Goal: Task Accomplishment & Management: Use online tool/utility

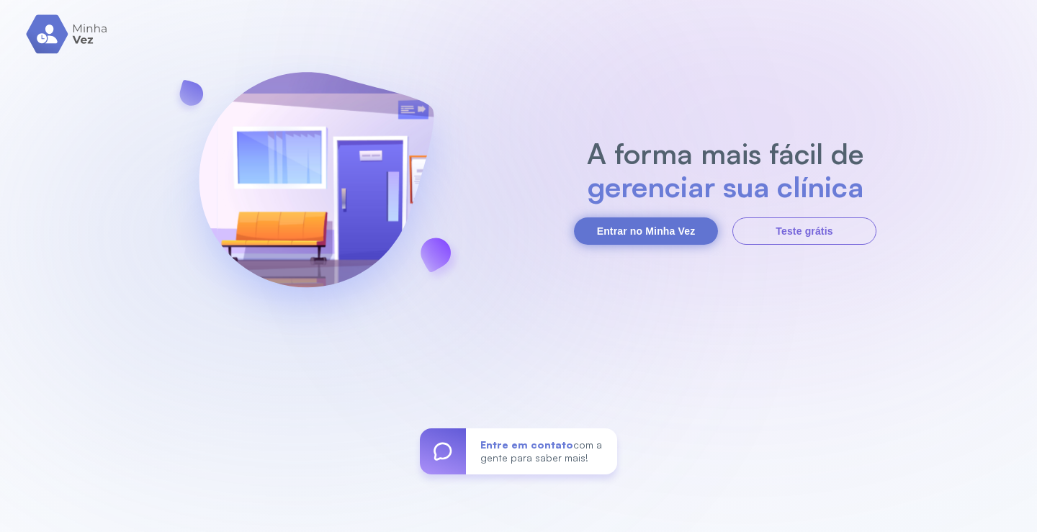
click at [664, 222] on button "Entrar no Minha Vez" at bounding box center [646, 230] width 144 height 27
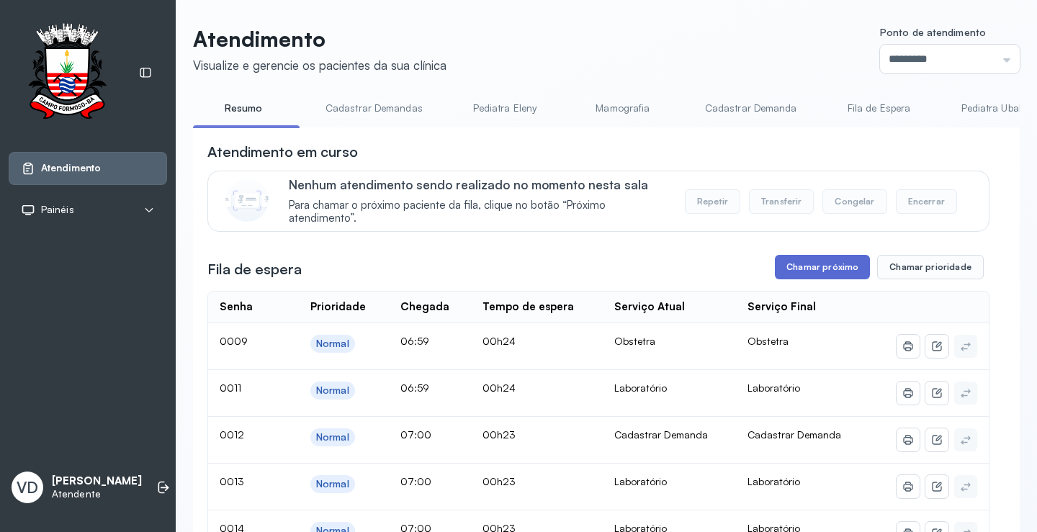
click at [829, 269] on button "Chamar próximo" at bounding box center [822, 267] width 95 height 24
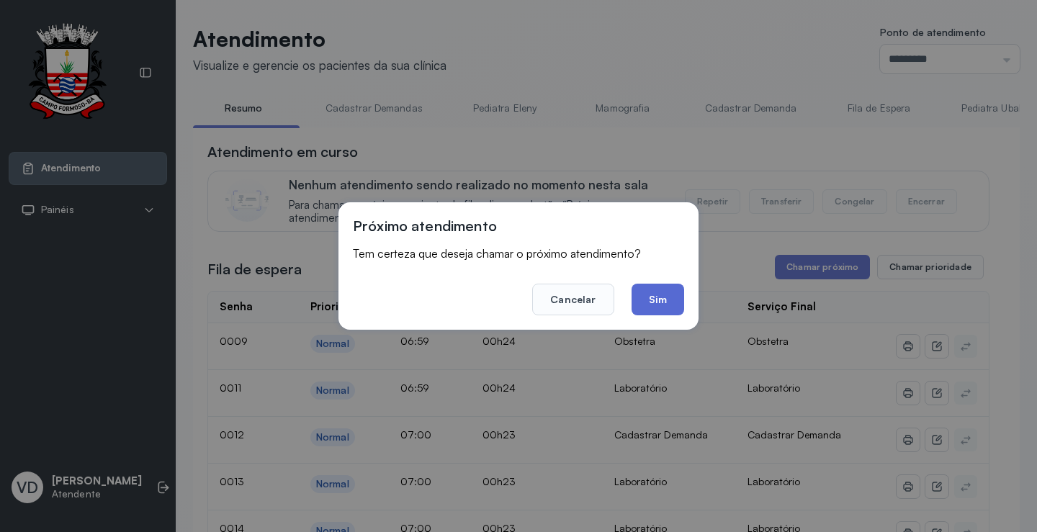
click at [653, 293] on button "Sim" at bounding box center [657, 300] width 53 height 32
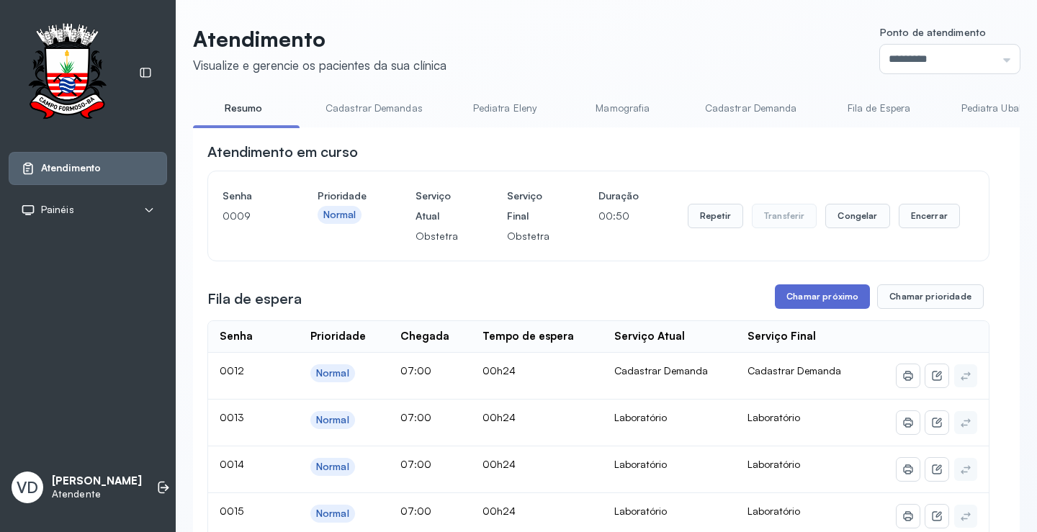
click at [809, 307] on button "Chamar próximo" at bounding box center [822, 296] width 95 height 24
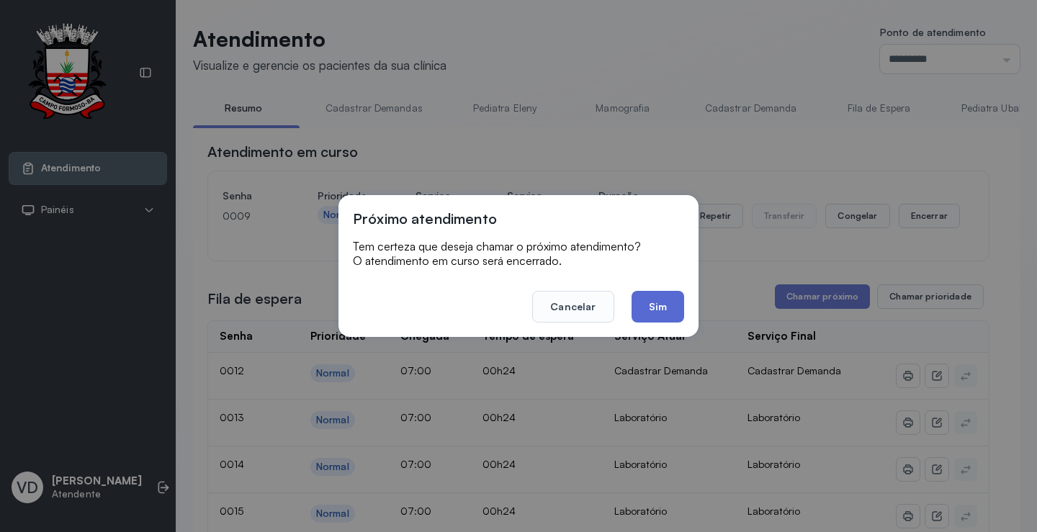
click at [667, 312] on button "Sim" at bounding box center [657, 307] width 53 height 32
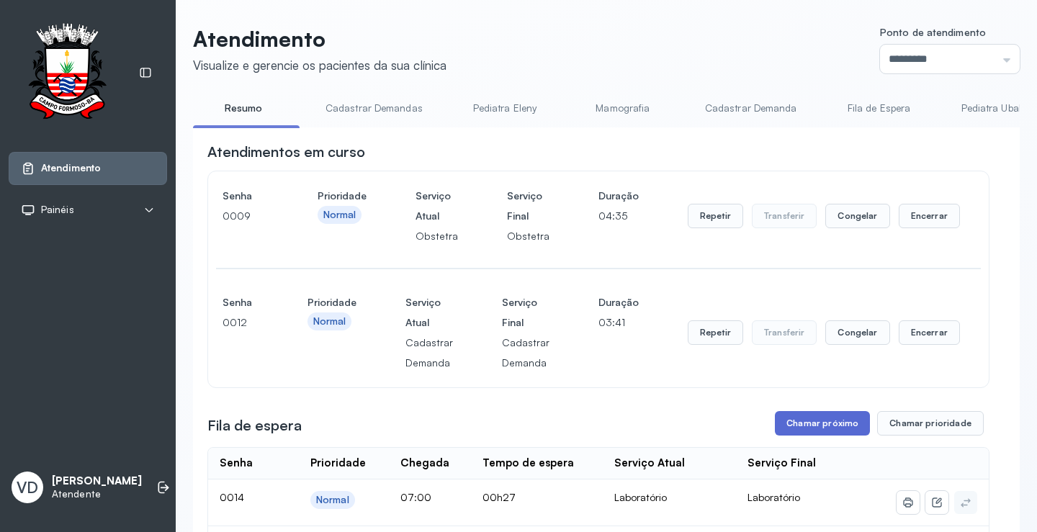
click at [806, 436] on button "Chamar próximo" at bounding box center [822, 423] width 95 height 24
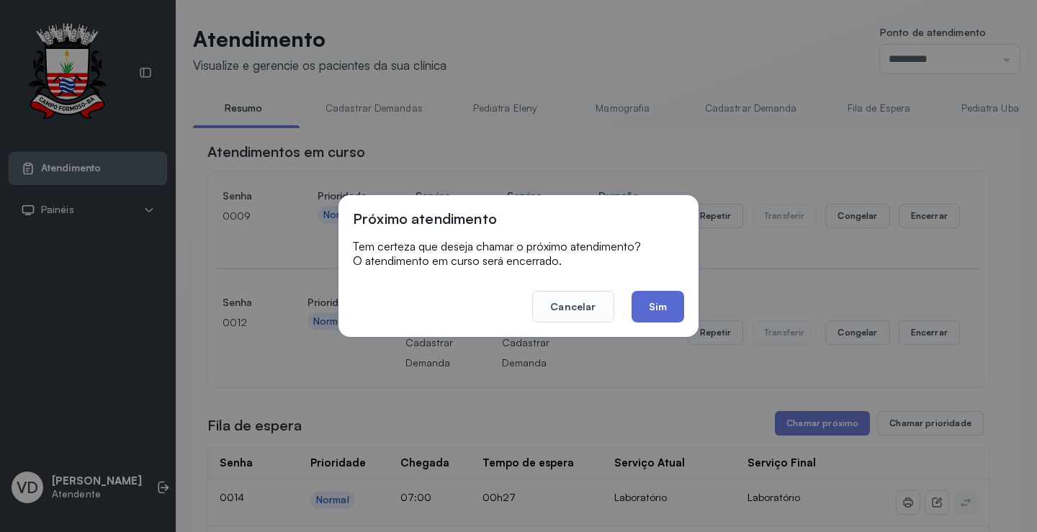
click at [670, 303] on button "Sim" at bounding box center [657, 307] width 53 height 32
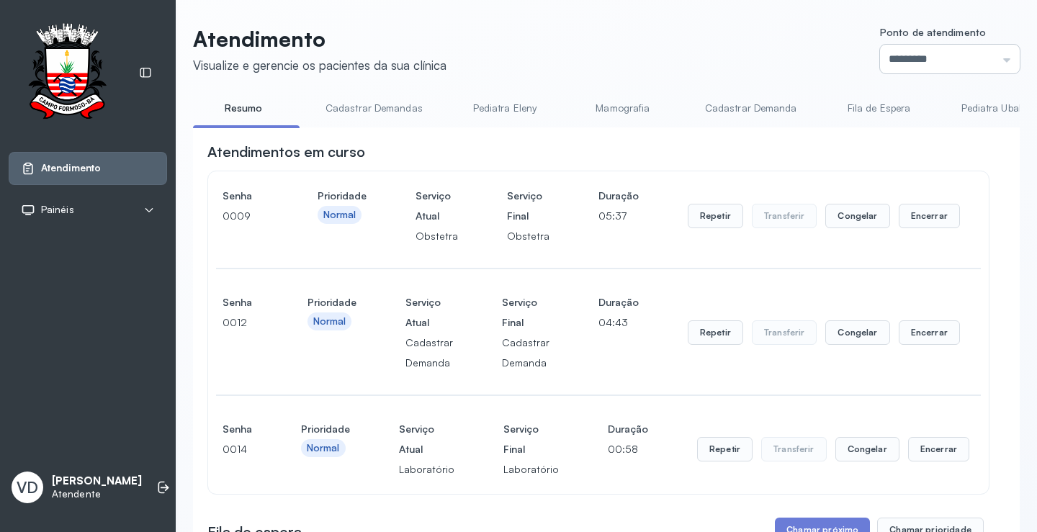
click at [996, 59] on input "*********" at bounding box center [950, 59] width 140 height 29
type input "*********"
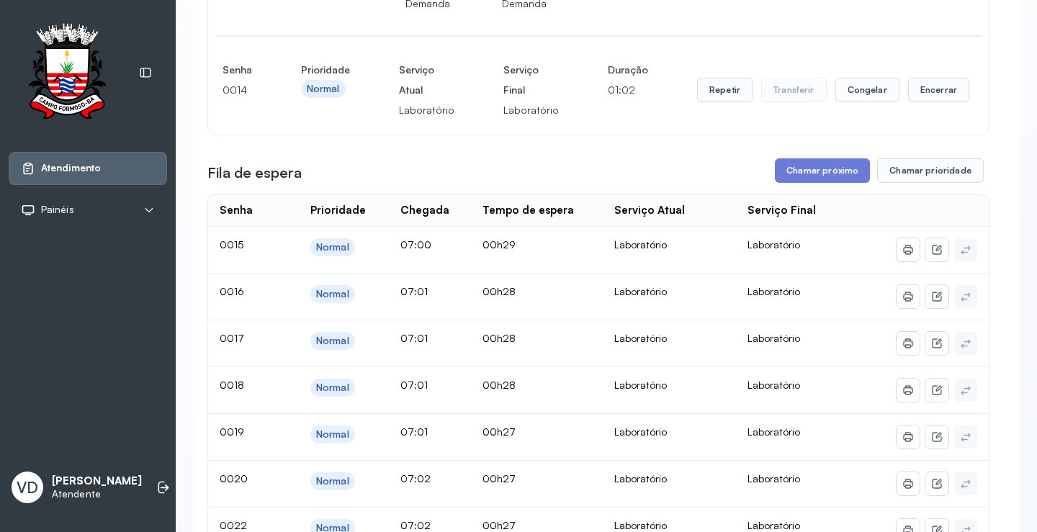
scroll to position [360, 0]
click at [821, 172] on button "Chamar próximo" at bounding box center [822, 170] width 95 height 24
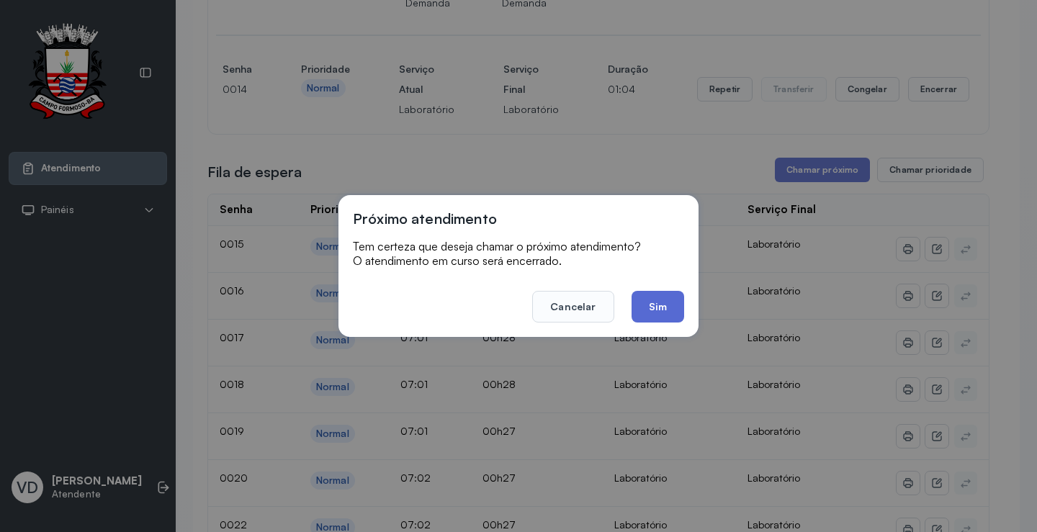
click at [671, 307] on button "Sim" at bounding box center [657, 307] width 53 height 32
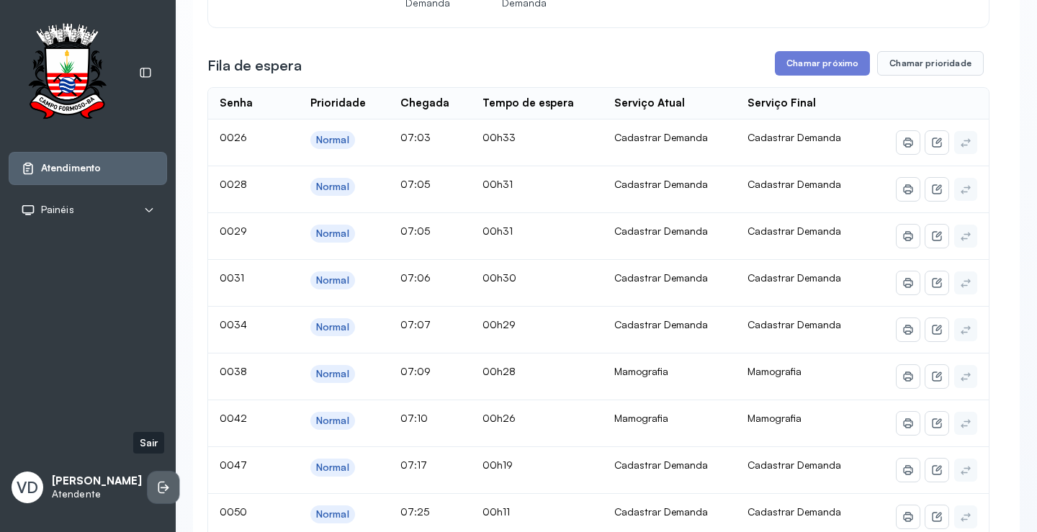
click at [156, 480] on icon at bounding box center [163, 487] width 14 height 14
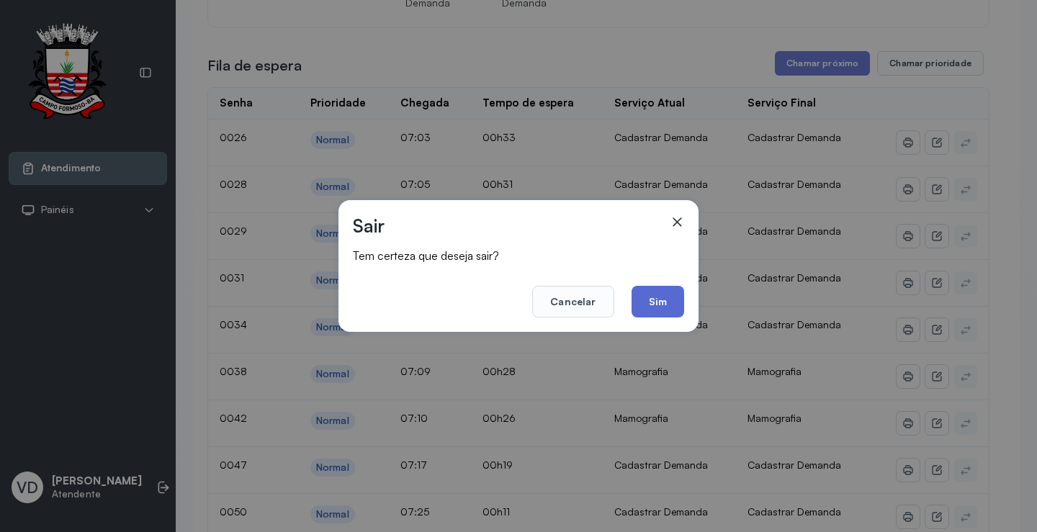
click at [659, 300] on button "Sim" at bounding box center [657, 302] width 53 height 32
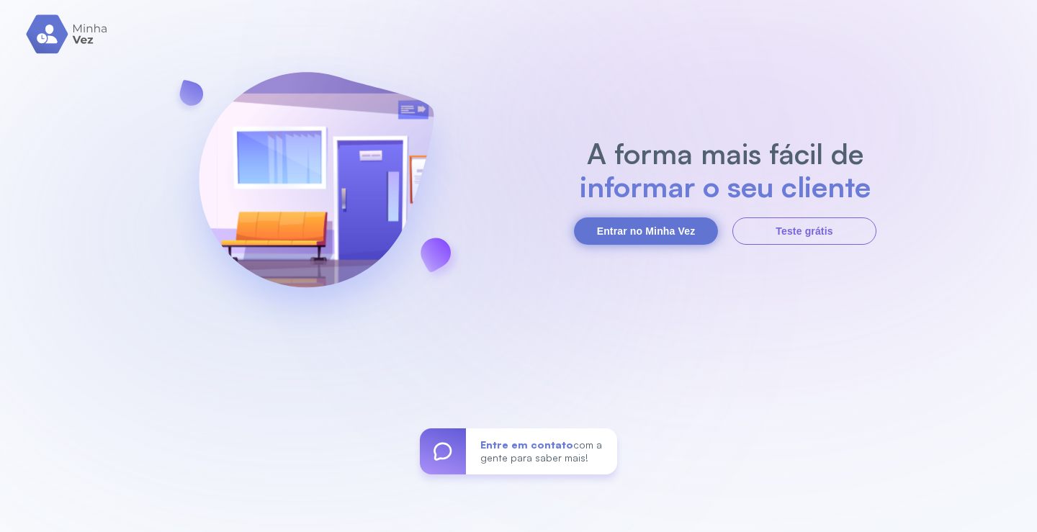
click at [670, 232] on button "Entrar no Minha Vez" at bounding box center [646, 230] width 144 height 27
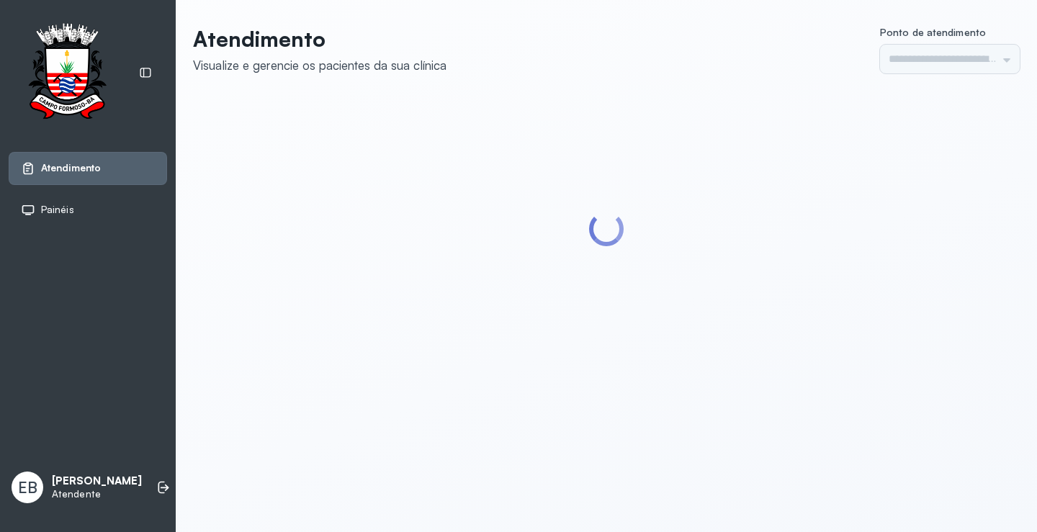
type input "*********"
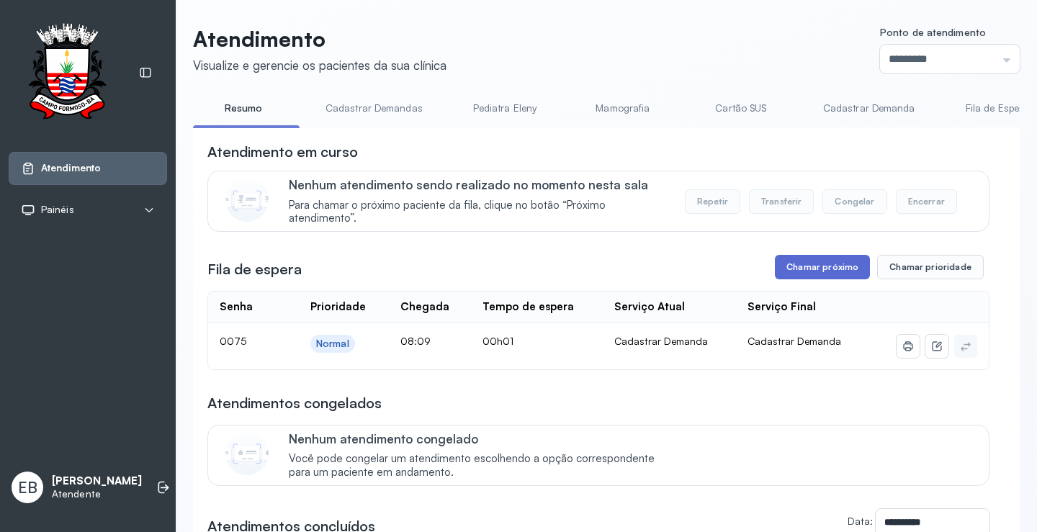
click at [796, 273] on button "Chamar próximo" at bounding box center [822, 267] width 95 height 24
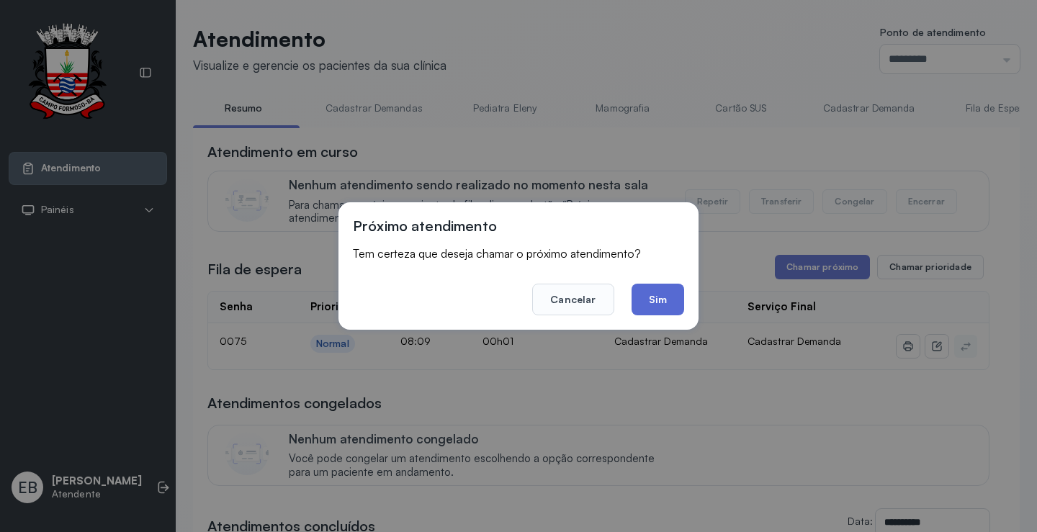
click at [652, 289] on button "Sim" at bounding box center [657, 300] width 53 height 32
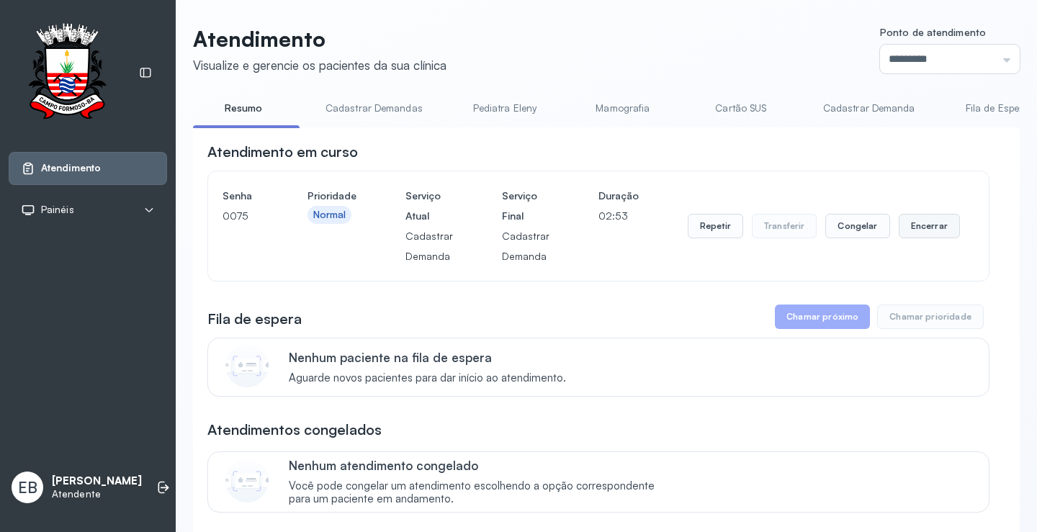
click at [929, 230] on button "Encerrar" at bounding box center [929, 226] width 61 height 24
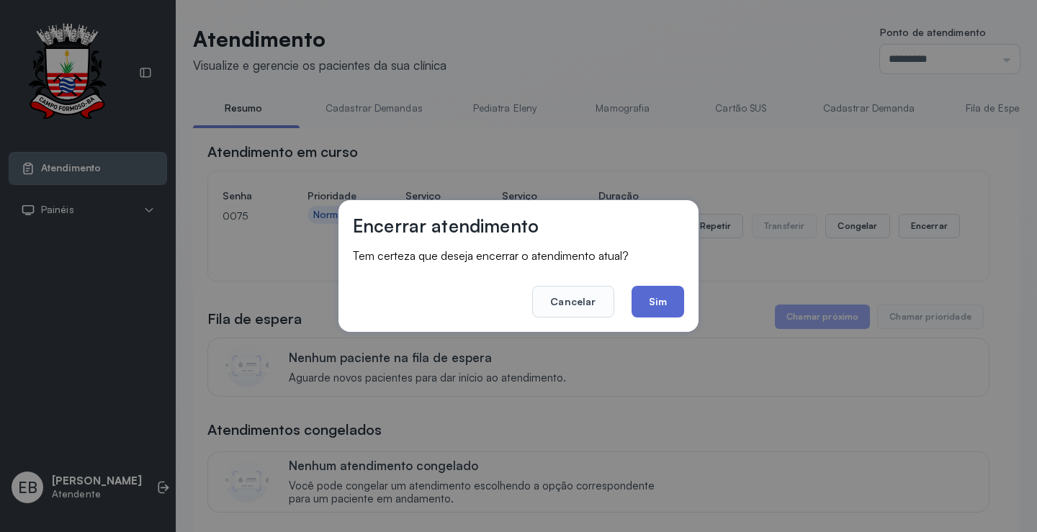
click at [644, 305] on button "Sim" at bounding box center [657, 302] width 53 height 32
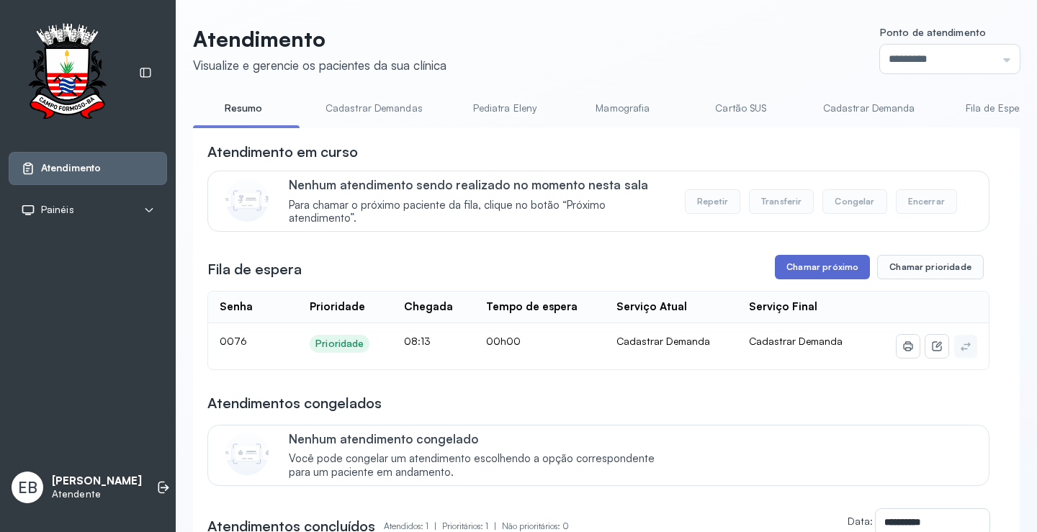
click at [818, 269] on button "Chamar próximo" at bounding box center [822, 267] width 95 height 24
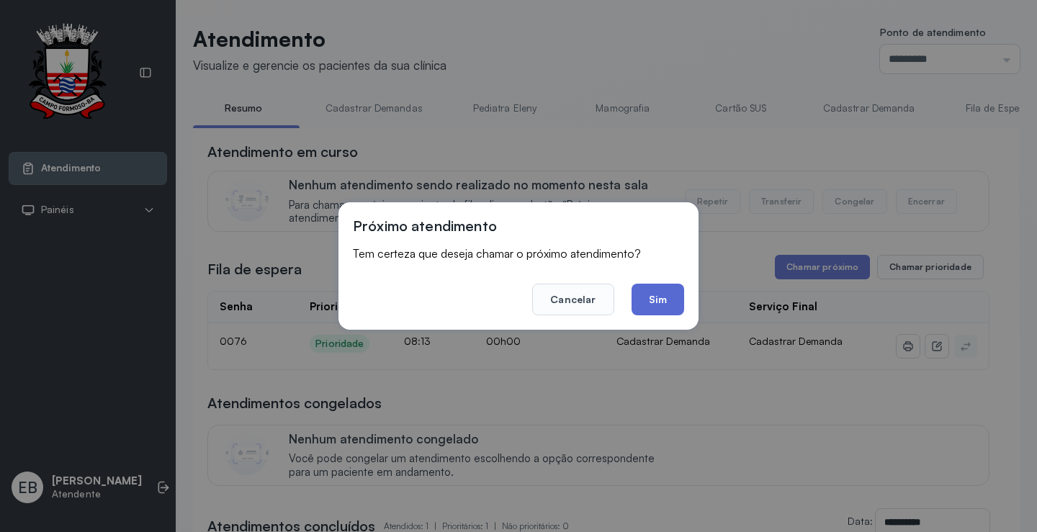
click at [660, 298] on button "Sim" at bounding box center [657, 300] width 53 height 32
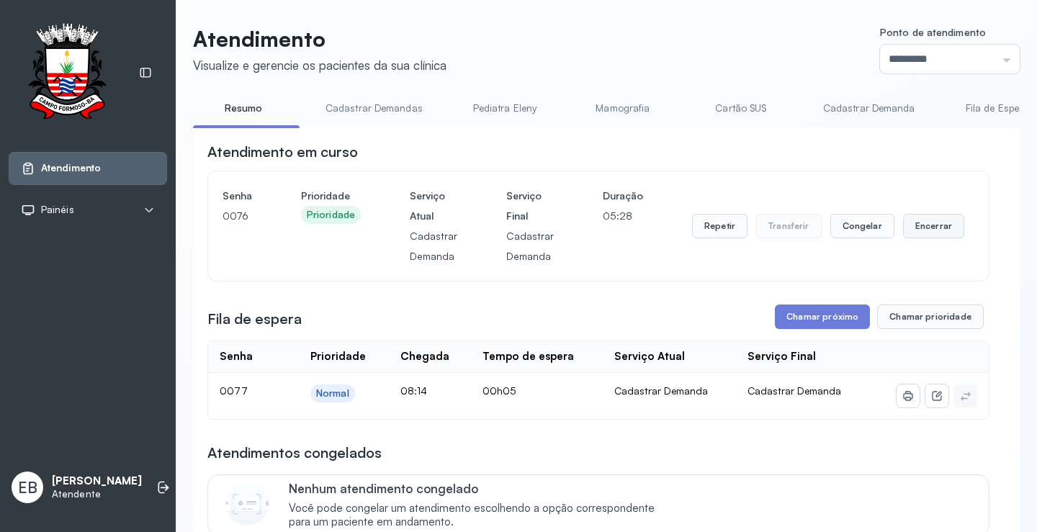
click at [918, 235] on button "Encerrar" at bounding box center [933, 226] width 61 height 24
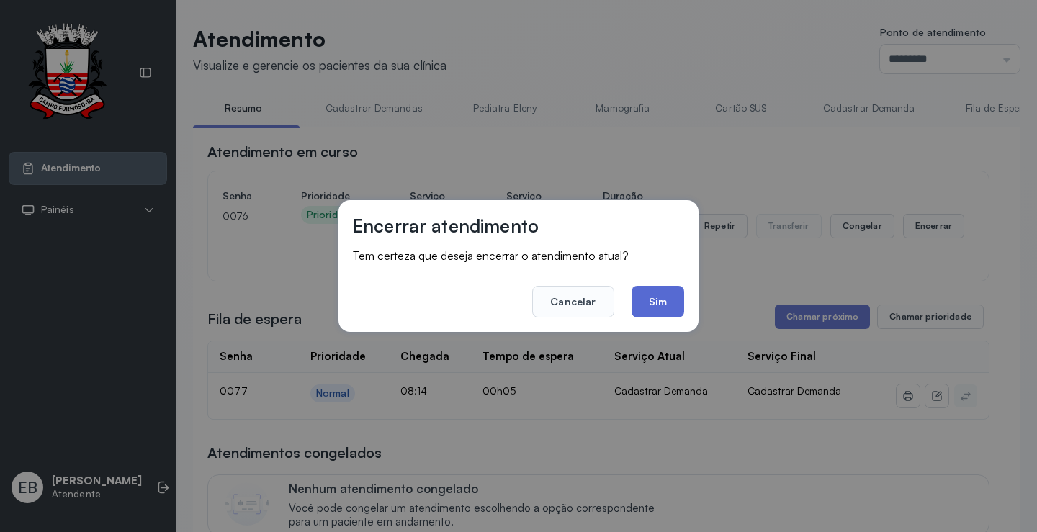
click at [656, 304] on button "Sim" at bounding box center [657, 302] width 53 height 32
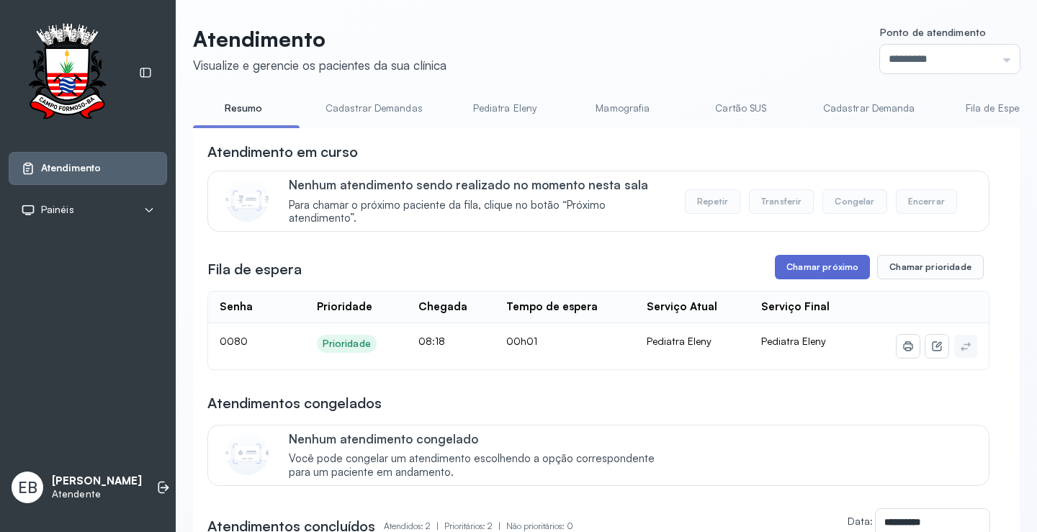
click at [834, 266] on button "Chamar próximo" at bounding box center [822, 267] width 95 height 24
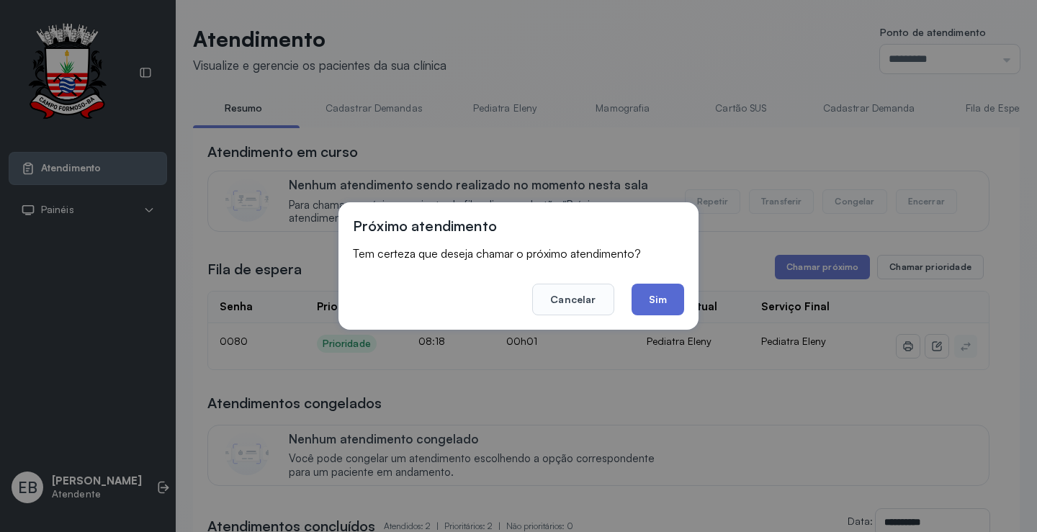
click at [662, 314] on button "Sim" at bounding box center [657, 300] width 53 height 32
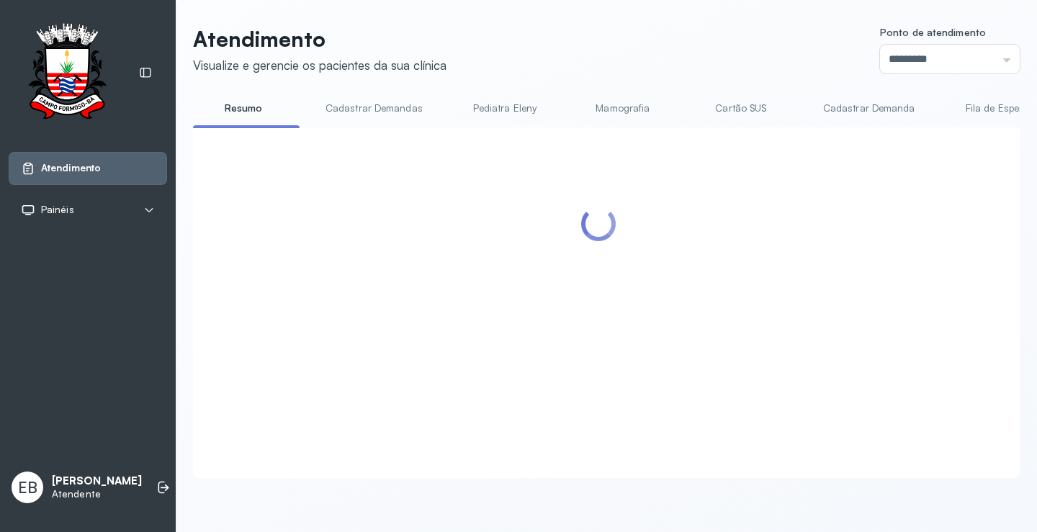
scroll to position [40, 0]
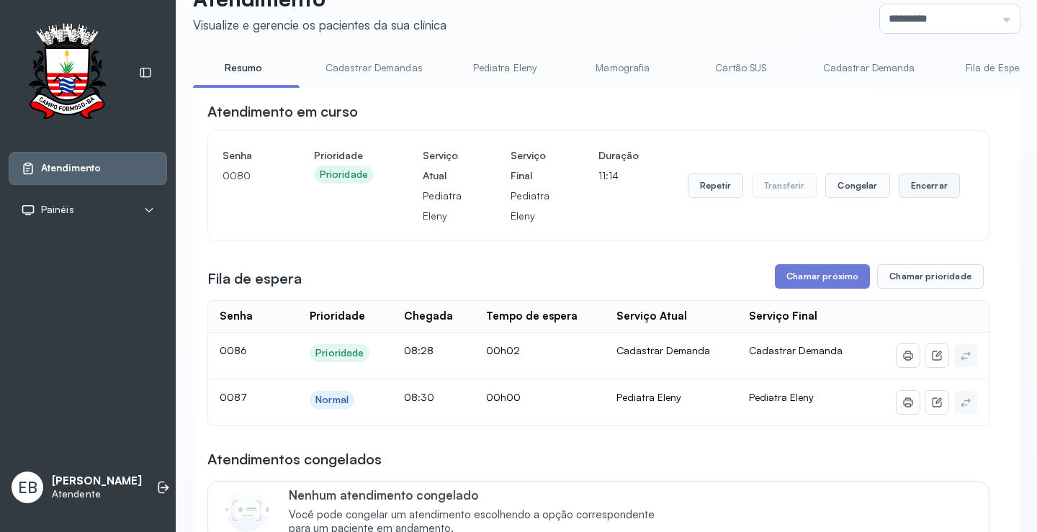
click at [899, 190] on button "Encerrar" at bounding box center [929, 186] width 61 height 24
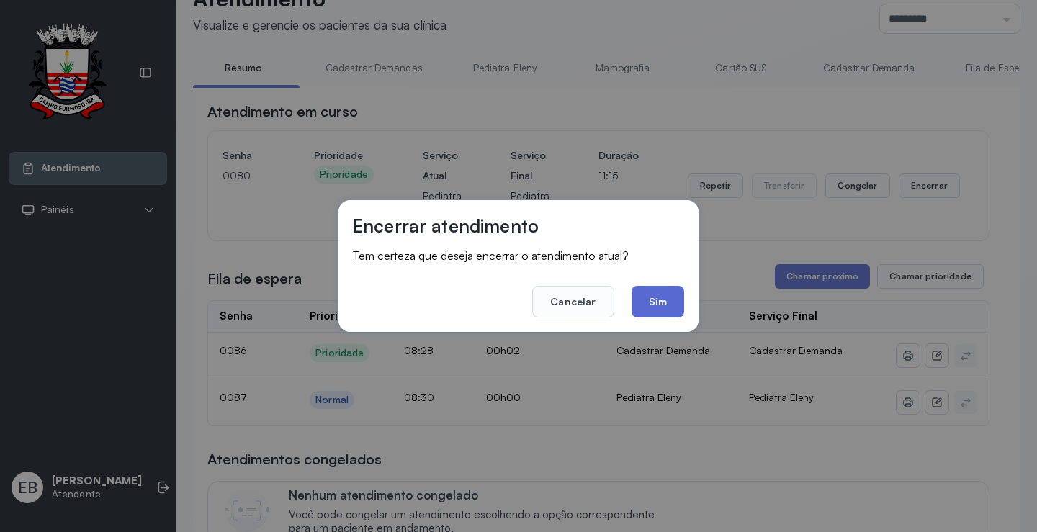
click at [669, 305] on button "Sim" at bounding box center [657, 302] width 53 height 32
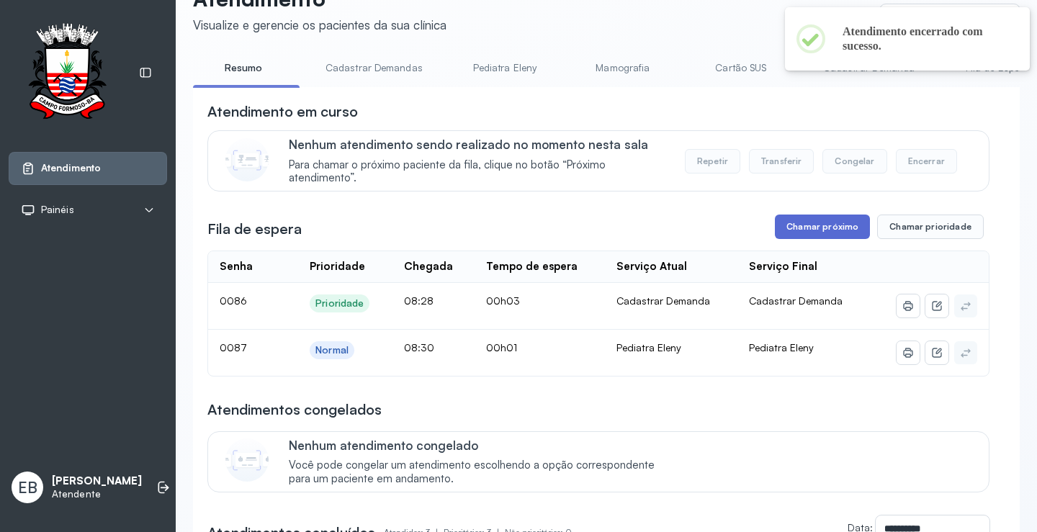
click at [846, 225] on button "Chamar próximo" at bounding box center [822, 227] width 95 height 24
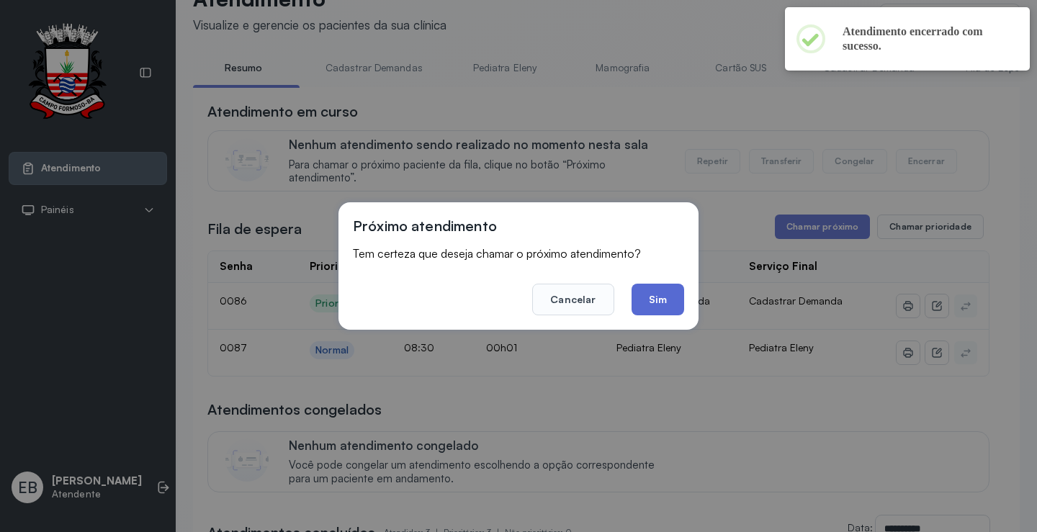
click at [657, 295] on button "Sim" at bounding box center [657, 300] width 53 height 32
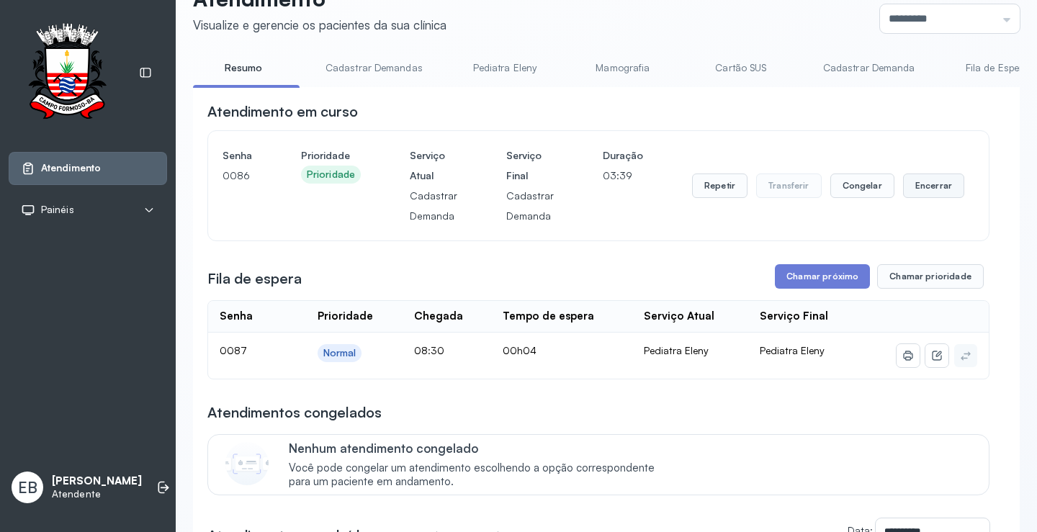
click at [914, 185] on button "Encerrar" at bounding box center [933, 186] width 61 height 24
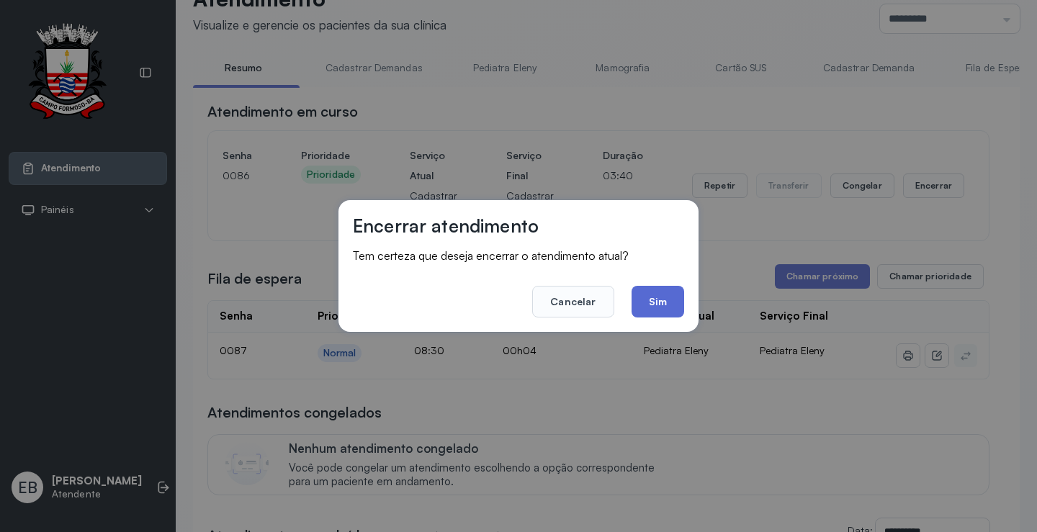
click at [639, 302] on button "Sim" at bounding box center [657, 302] width 53 height 32
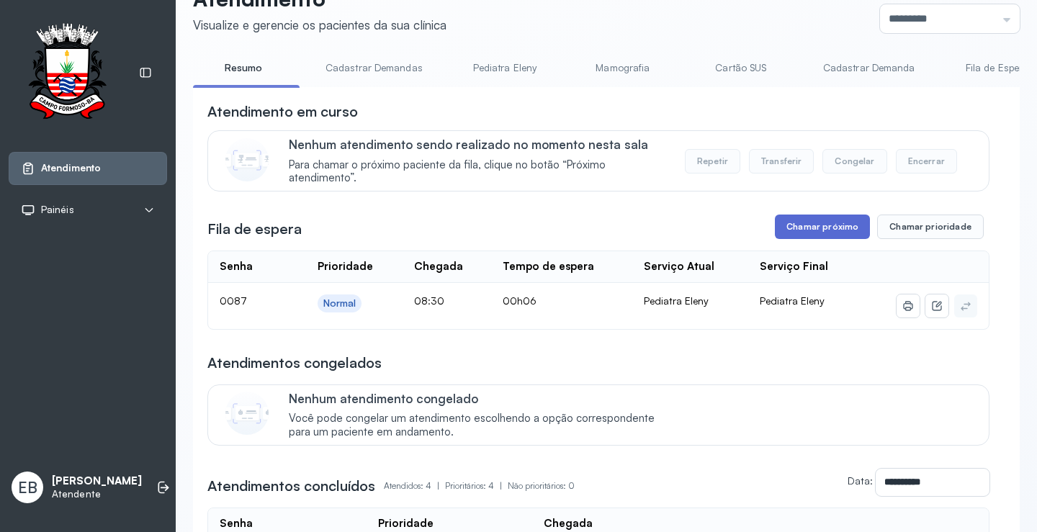
click at [818, 229] on button "Chamar próximo" at bounding box center [822, 227] width 95 height 24
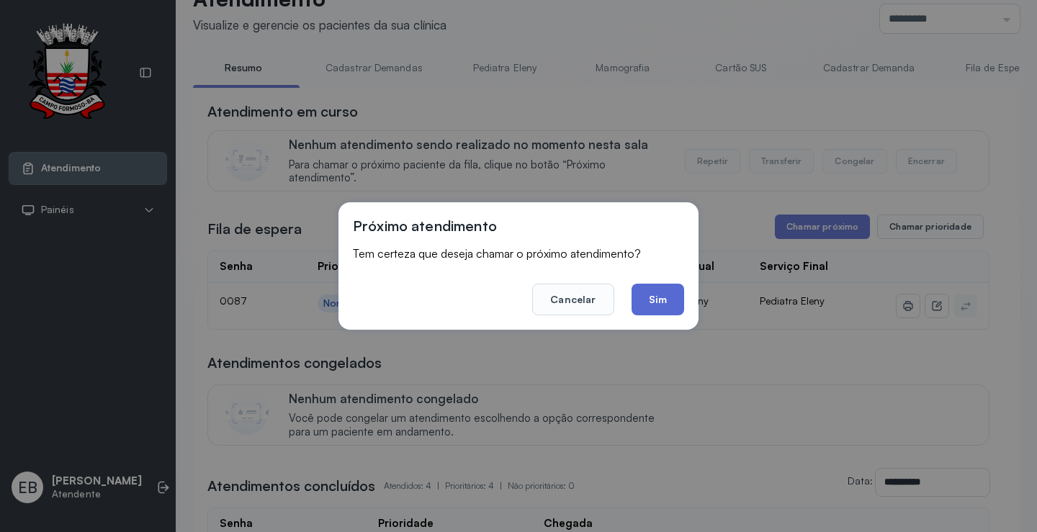
click at [659, 292] on button "Sim" at bounding box center [657, 300] width 53 height 32
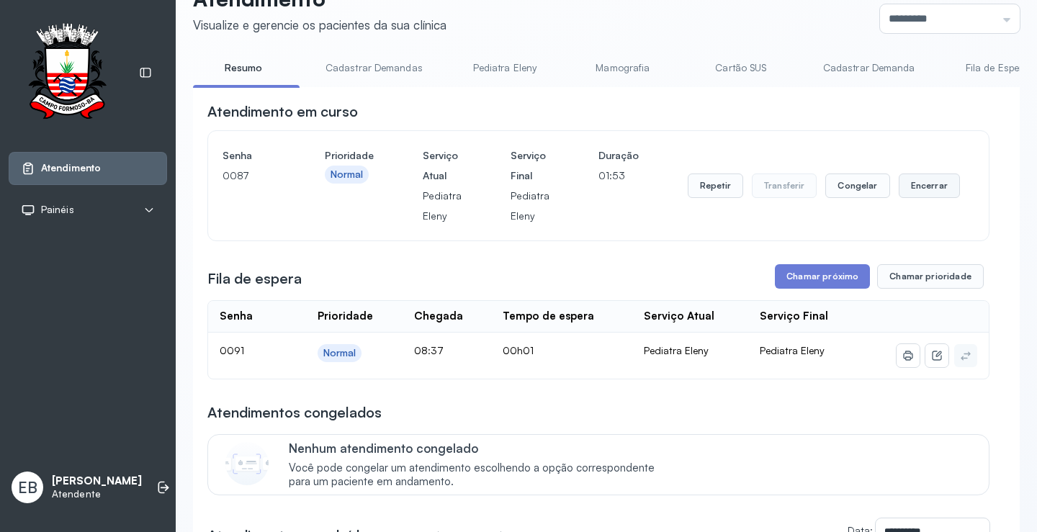
click at [910, 189] on button "Encerrar" at bounding box center [929, 186] width 61 height 24
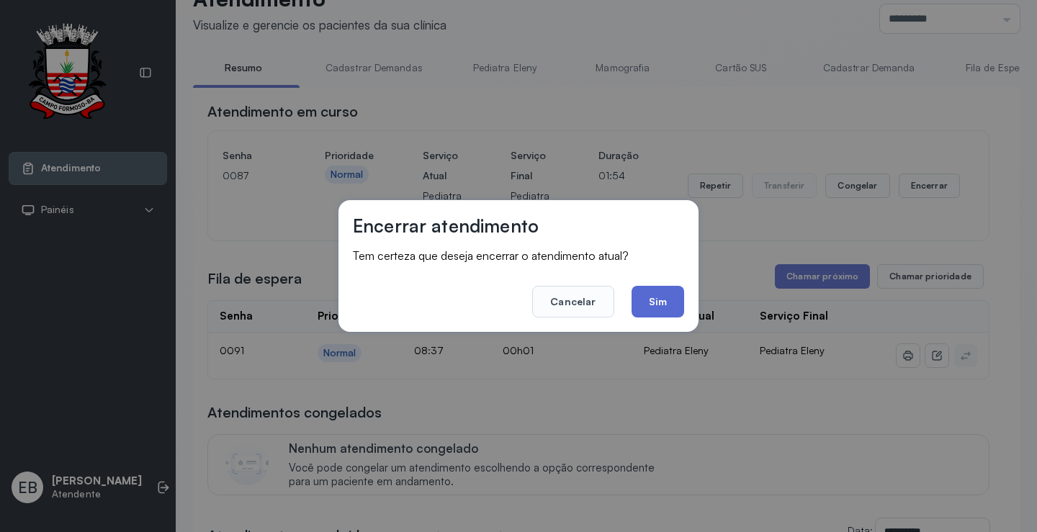
click at [676, 299] on button "Sim" at bounding box center [657, 302] width 53 height 32
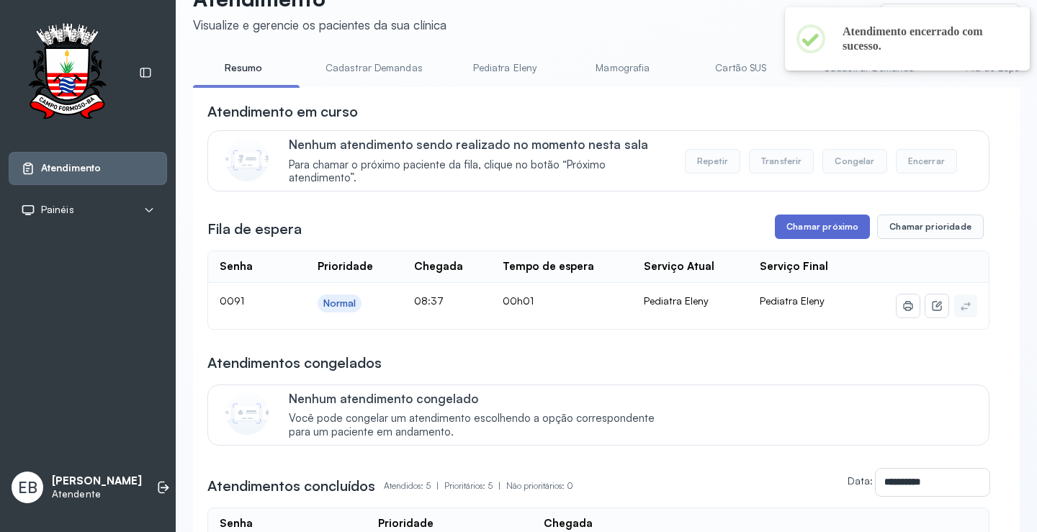
click at [802, 238] on button "Chamar próximo" at bounding box center [822, 227] width 95 height 24
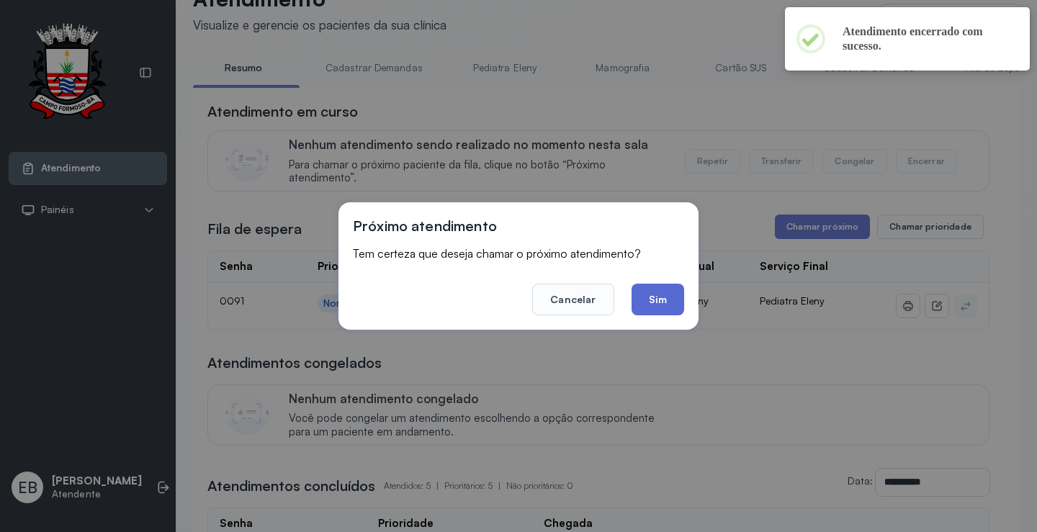
click at [663, 300] on button "Sim" at bounding box center [657, 300] width 53 height 32
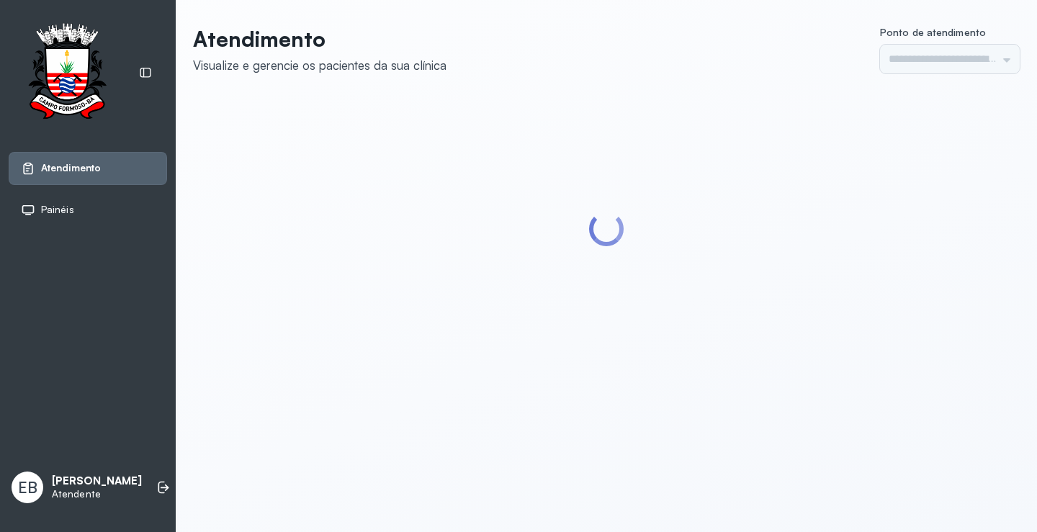
type input "*********"
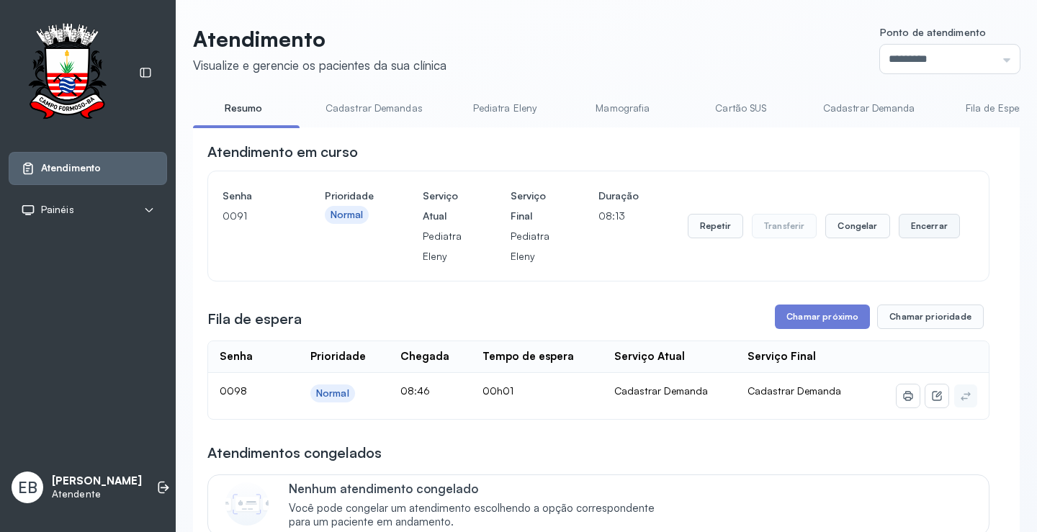
click at [929, 232] on button "Encerrar" at bounding box center [929, 226] width 61 height 24
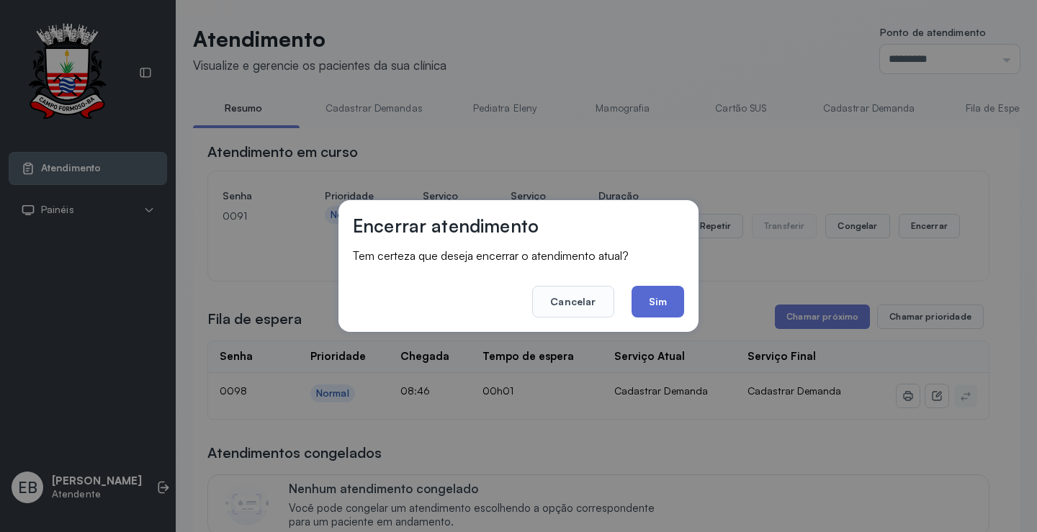
click at [654, 297] on button "Sim" at bounding box center [657, 302] width 53 height 32
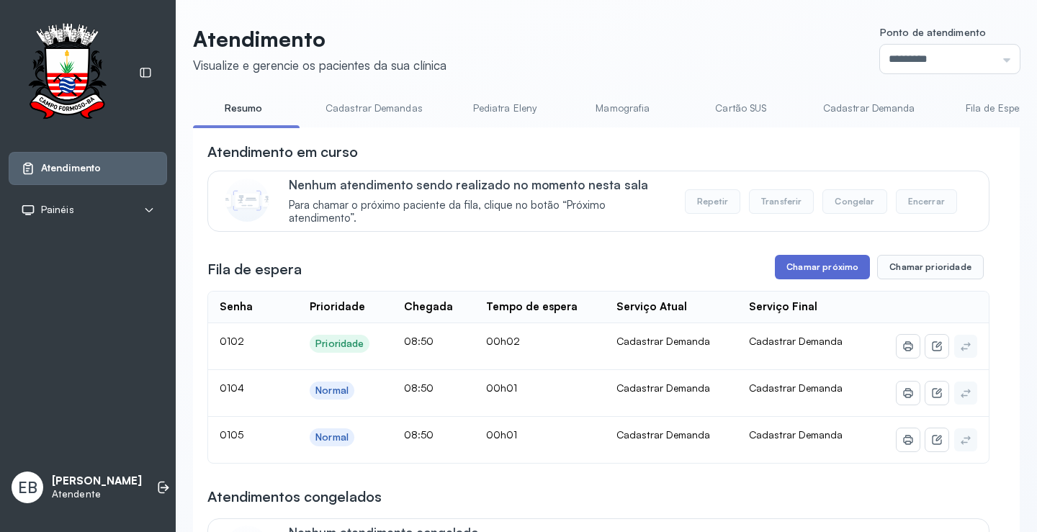
click at [829, 273] on button "Chamar próximo" at bounding box center [822, 267] width 95 height 24
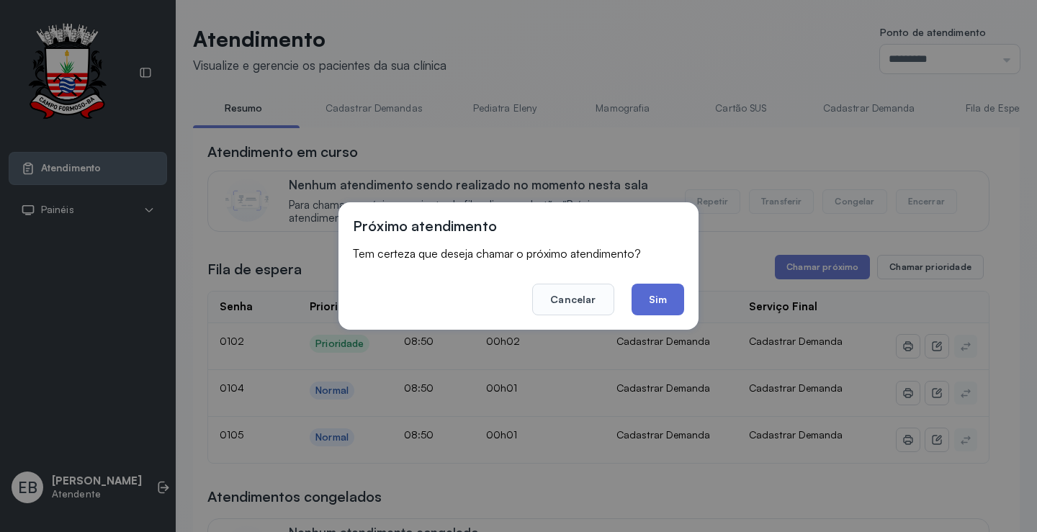
click at [677, 311] on button "Sim" at bounding box center [657, 300] width 53 height 32
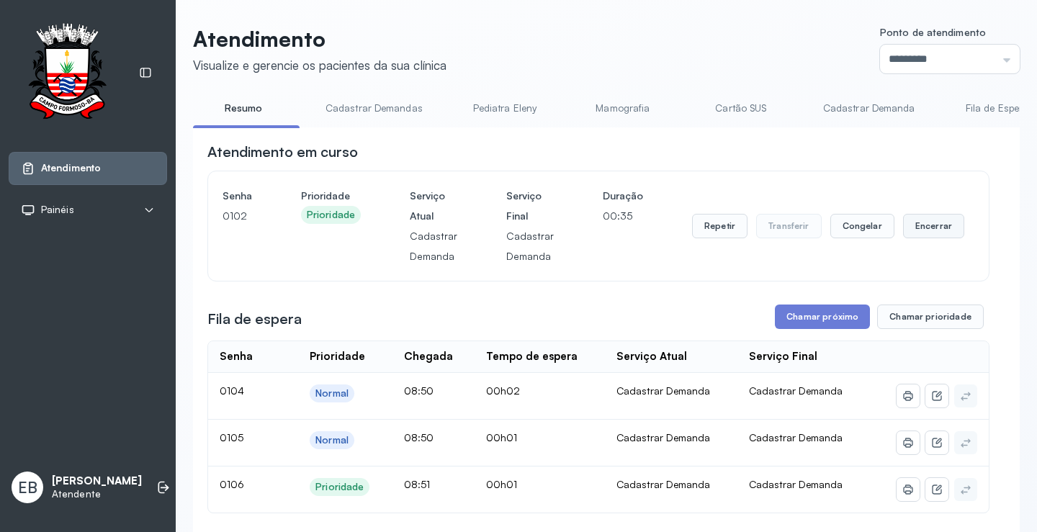
click at [919, 225] on button "Encerrar" at bounding box center [933, 226] width 61 height 24
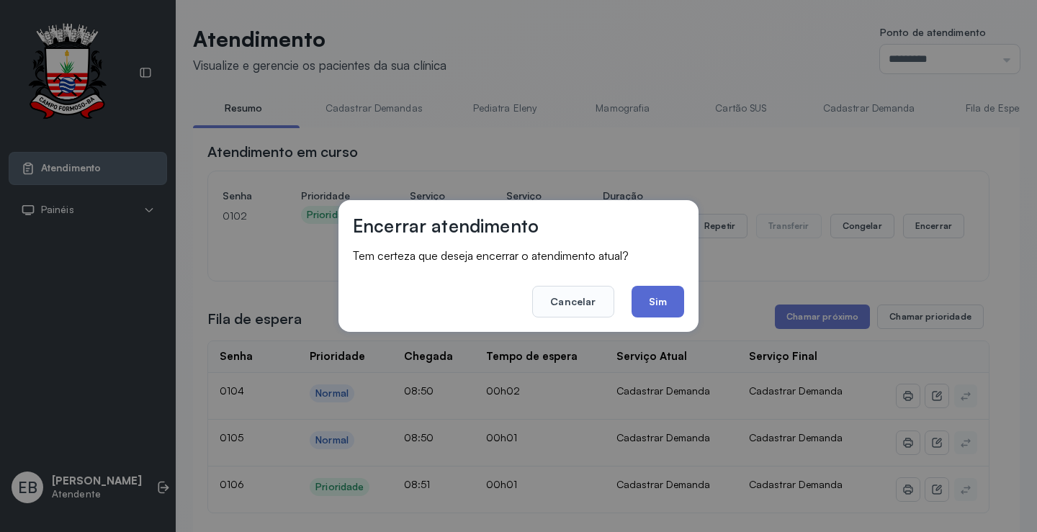
click at [667, 307] on button "Sim" at bounding box center [657, 302] width 53 height 32
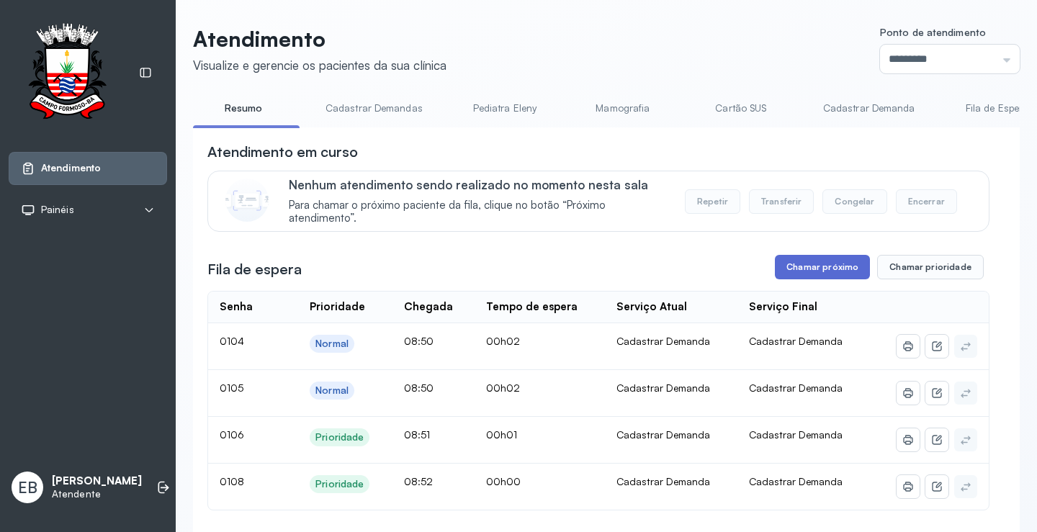
click at [816, 276] on button "Chamar próximo" at bounding box center [822, 267] width 95 height 24
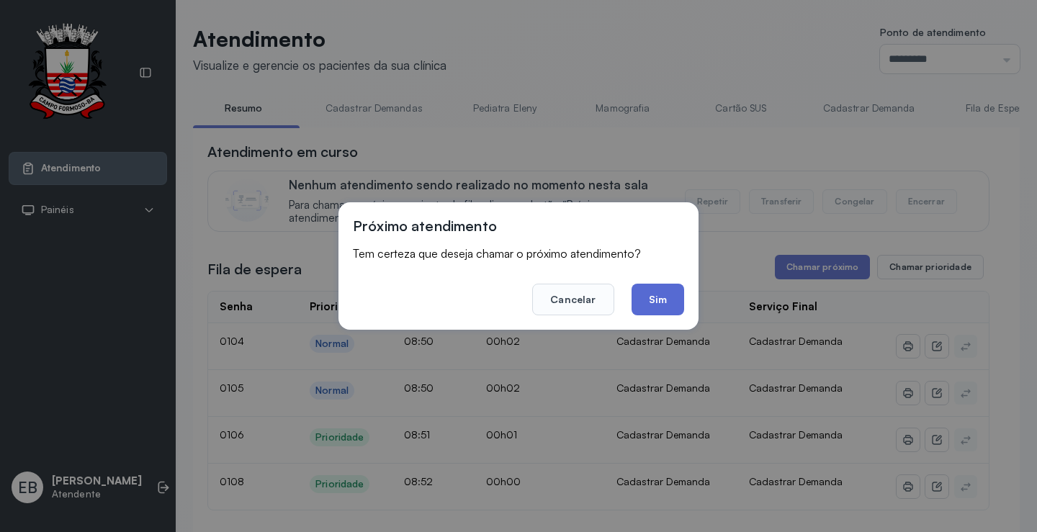
click at [678, 306] on button "Sim" at bounding box center [657, 300] width 53 height 32
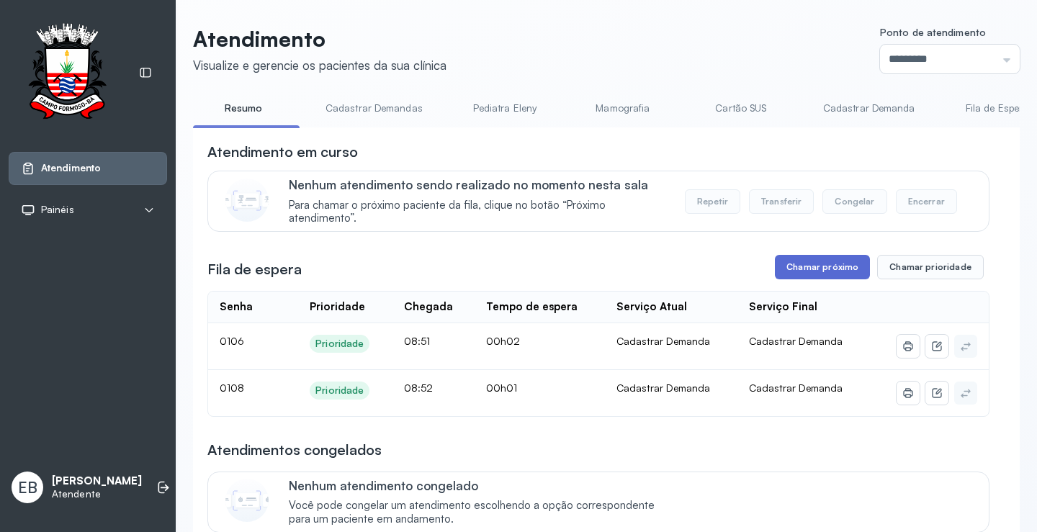
click at [833, 264] on button "Chamar próximo" at bounding box center [822, 267] width 95 height 24
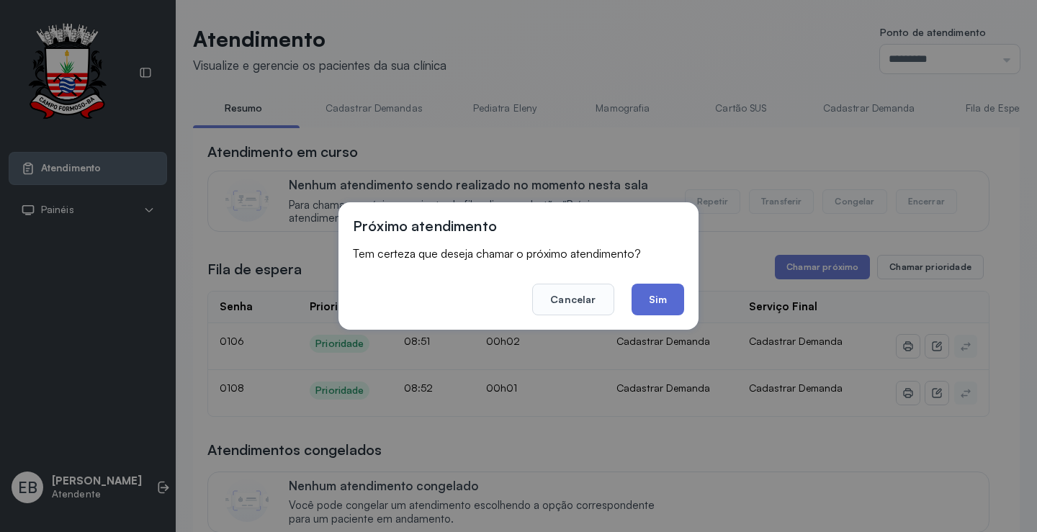
click at [667, 310] on button "Sim" at bounding box center [657, 300] width 53 height 32
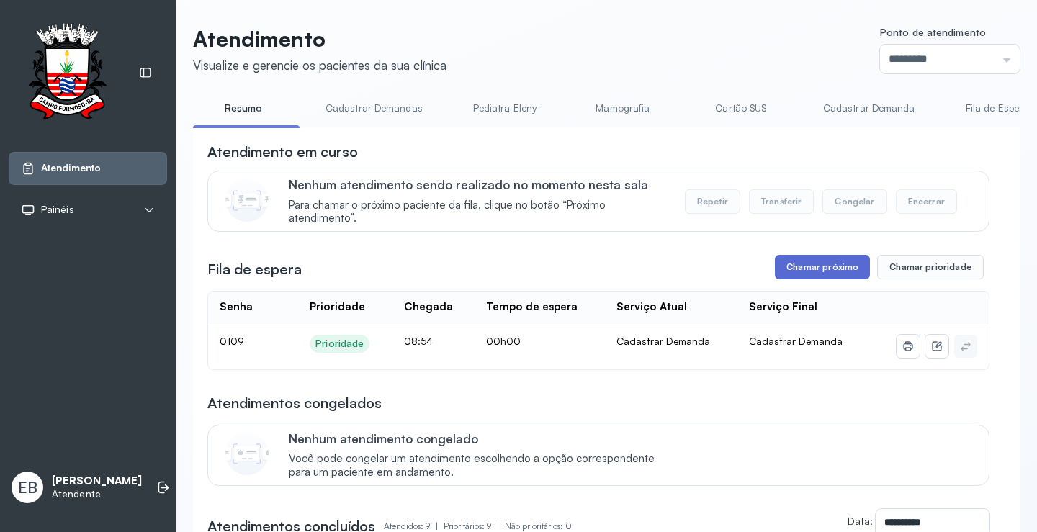
click at [840, 260] on button "Chamar próximo" at bounding box center [822, 267] width 95 height 24
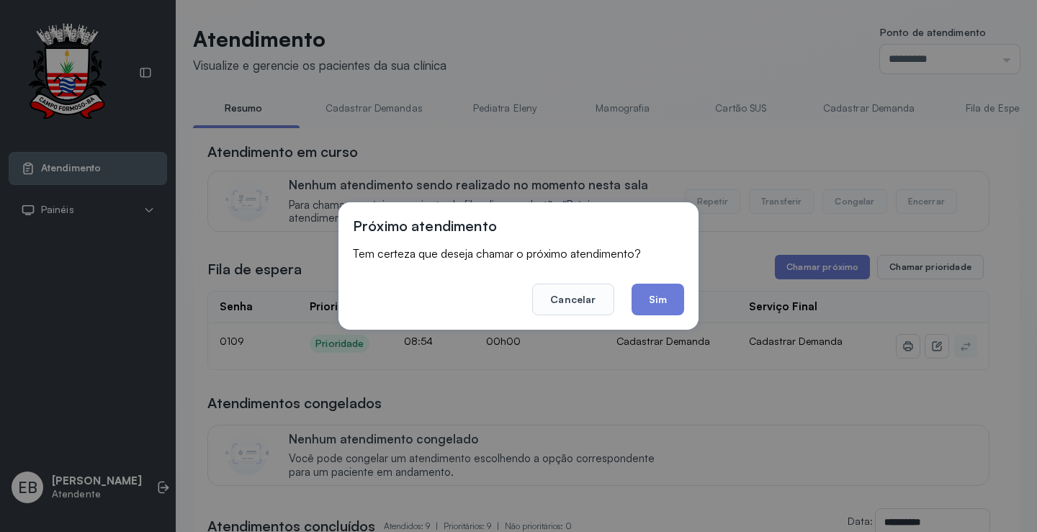
click at [642, 315] on div "Próximo atendimento Tem certeza que deseja chamar o próximo atendimento? Cancel…" at bounding box center [518, 265] width 360 height 127
click at [649, 305] on button "Sim" at bounding box center [657, 300] width 53 height 32
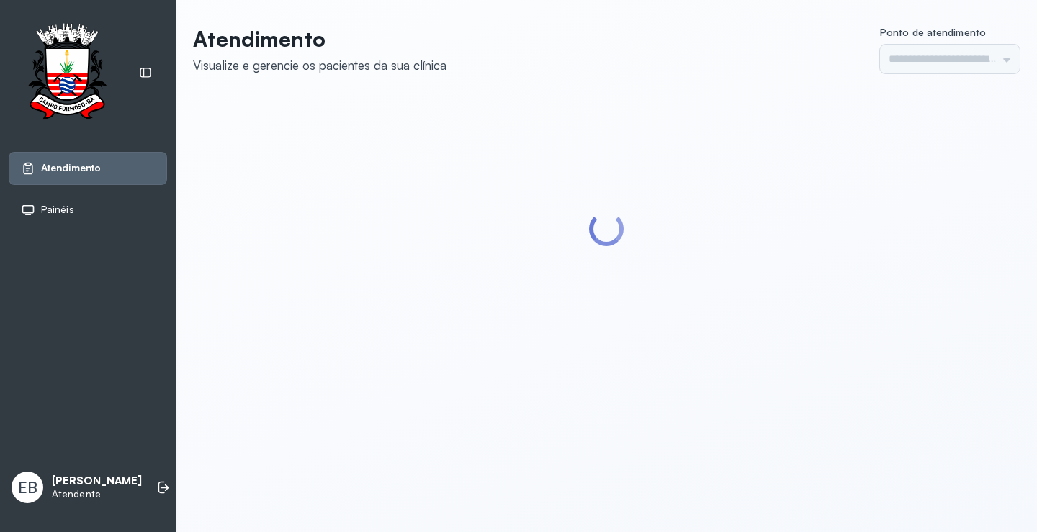
type input "*********"
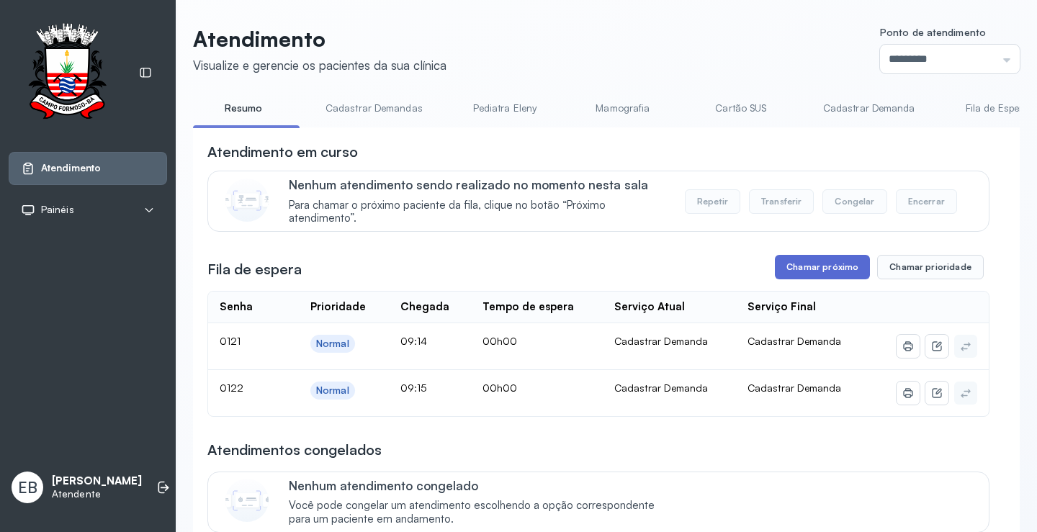
click at [815, 271] on button "Chamar próximo" at bounding box center [822, 267] width 95 height 24
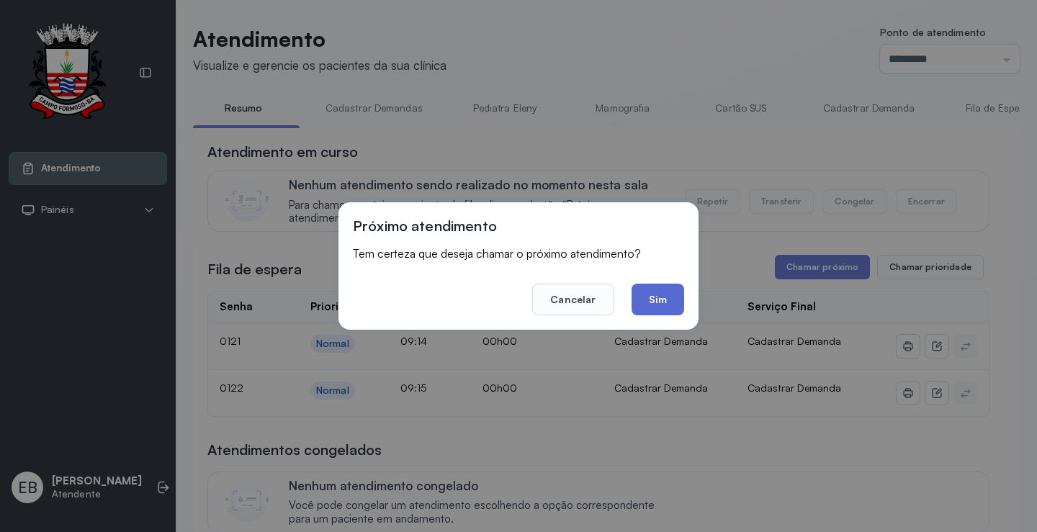
click at [679, 300] on button "Sim" at bounding box center [657, 300] width 53 height 32
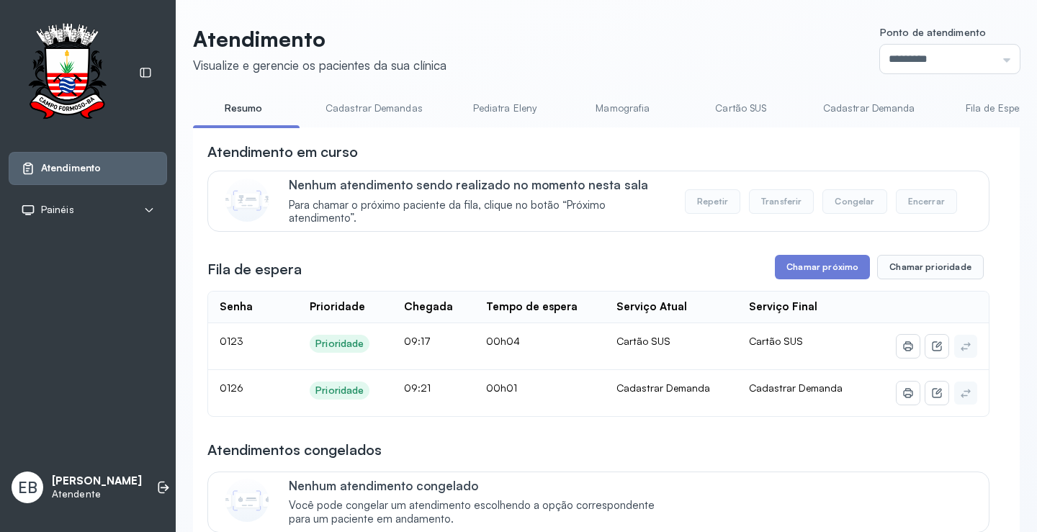
click at [356, 112] on link "Cadastrar Demandas" at bounding box center [374, 108] width 126 height 24
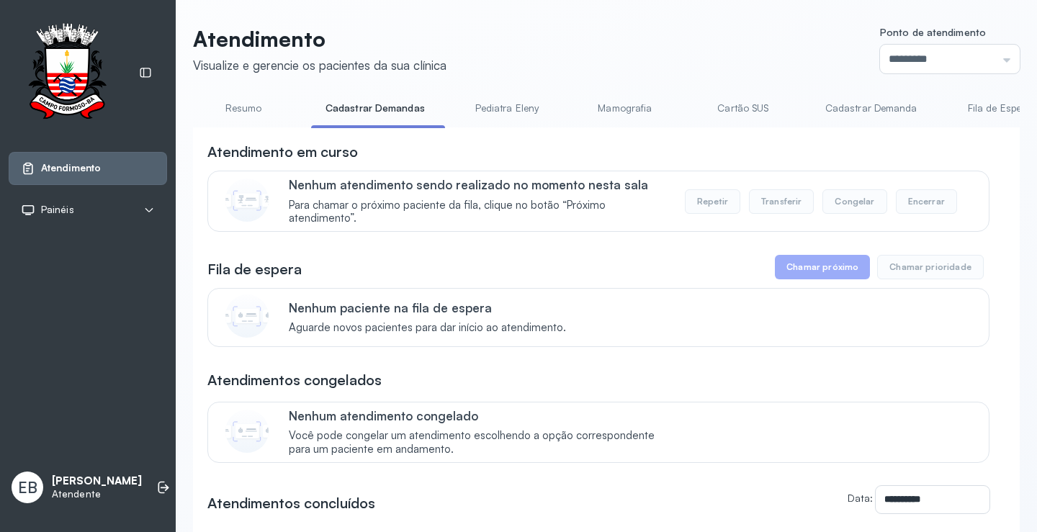
click at [878, 112] on link "Cadastrar Demanda" at bounding box center [871, 108] width 121 height 24
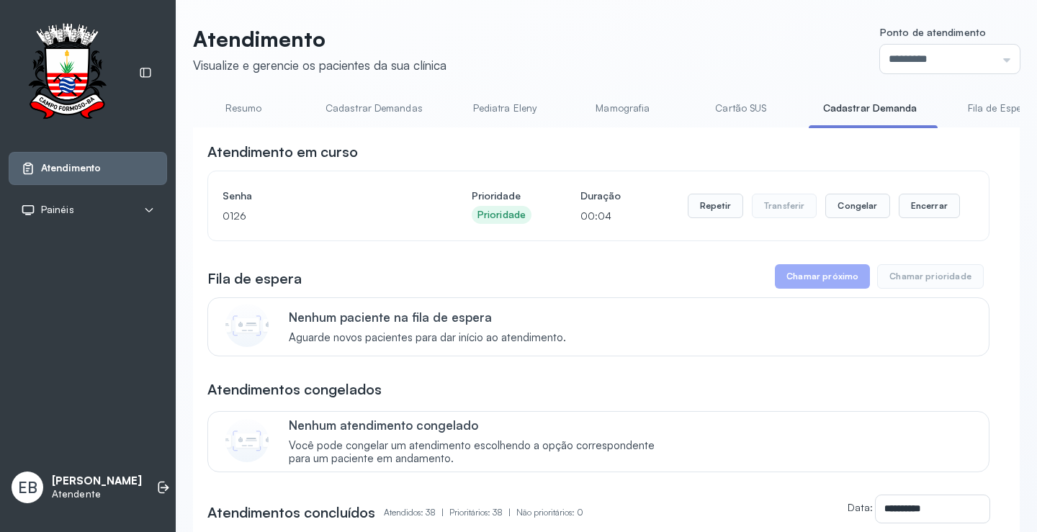
click at [398, 106] on link "Cadastrar Demandas" at bounding box center [374, 108] width 126 height 24
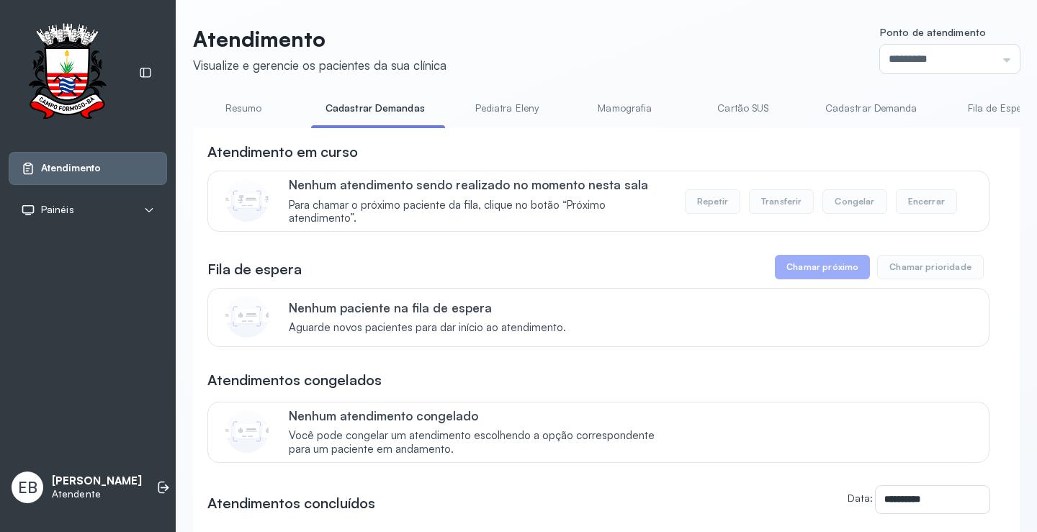
click at [254, 109] on link "Resumo" at bounding box center [243, 108] width 101 height 24
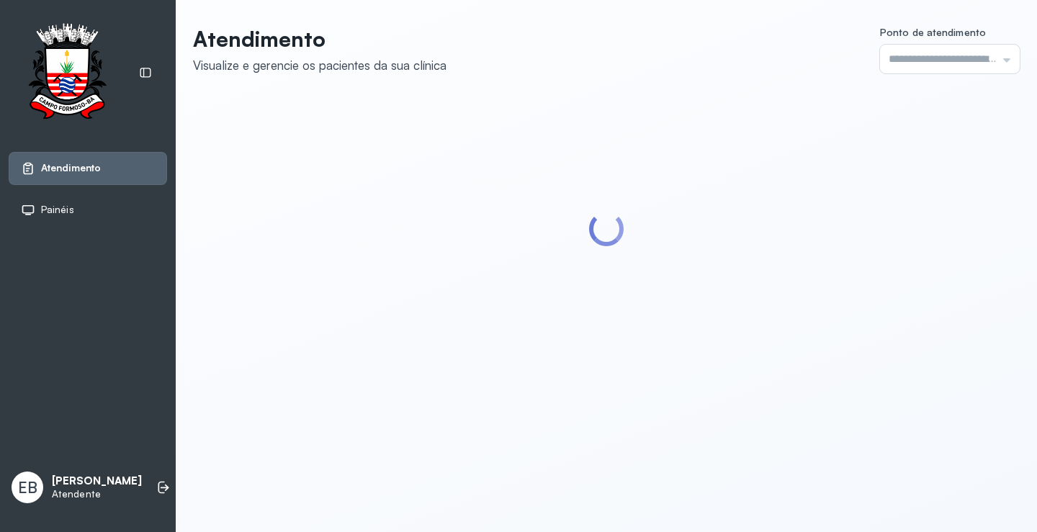
type input "*********"
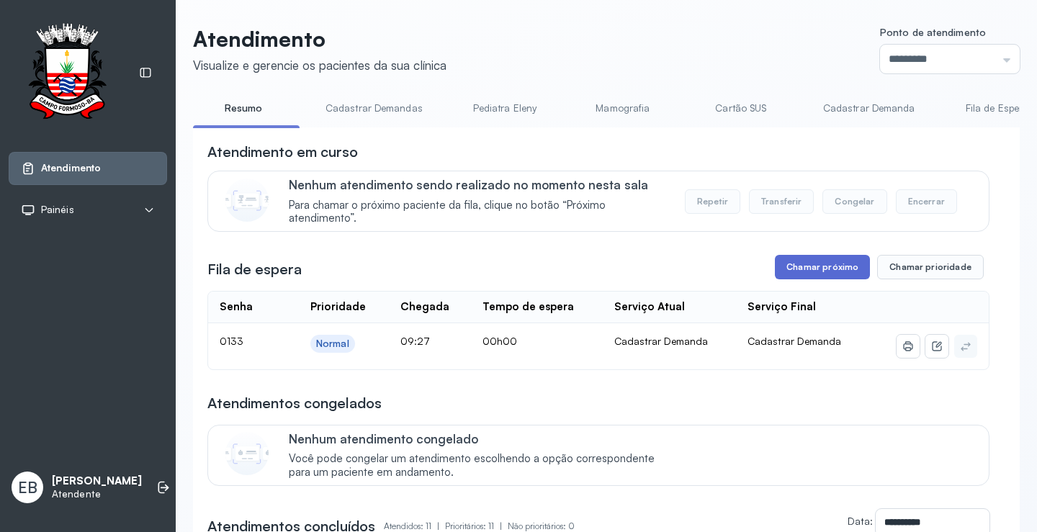
click at [821, 271] on button "Chamar próximo" at bounding box center [822, 267] width 95 height 24
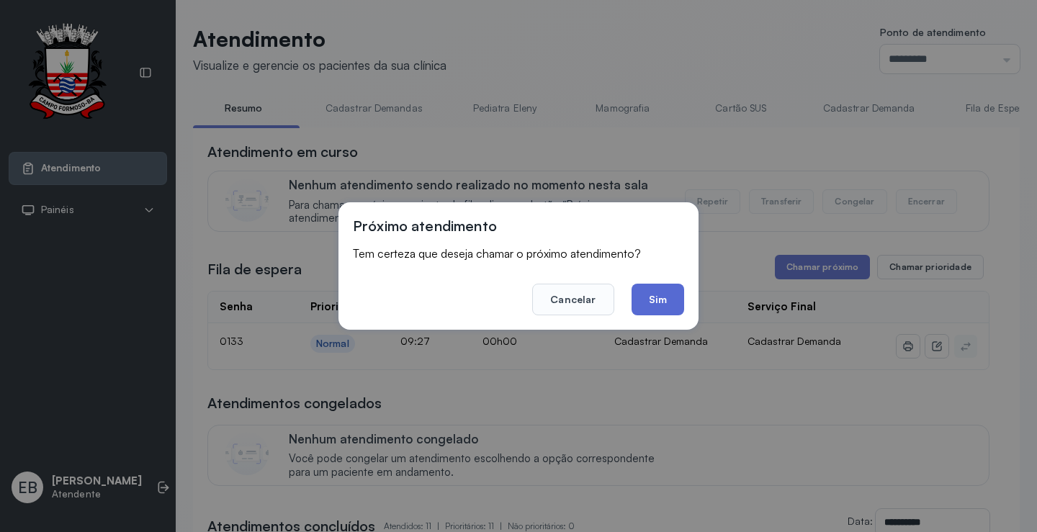
click at [651, 297] on button "Sim" at bounding box center [657, 300] width 53 height 32
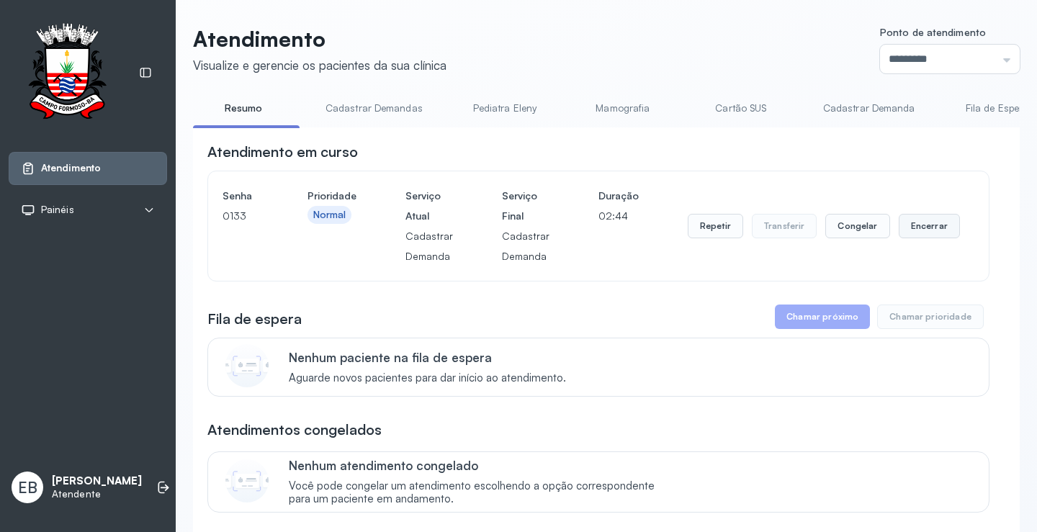
click at [937, 226] on button "Encerrar" at bounding box center [929, 226] width 61 height 24
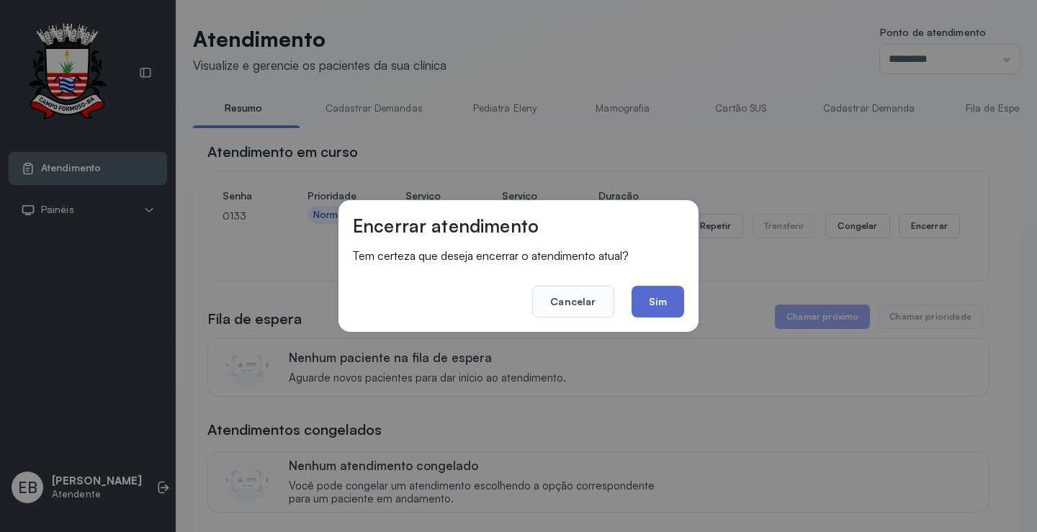
click at [663, 305] on button "Sim" at bounding box center [657, 302] width 53 height 32
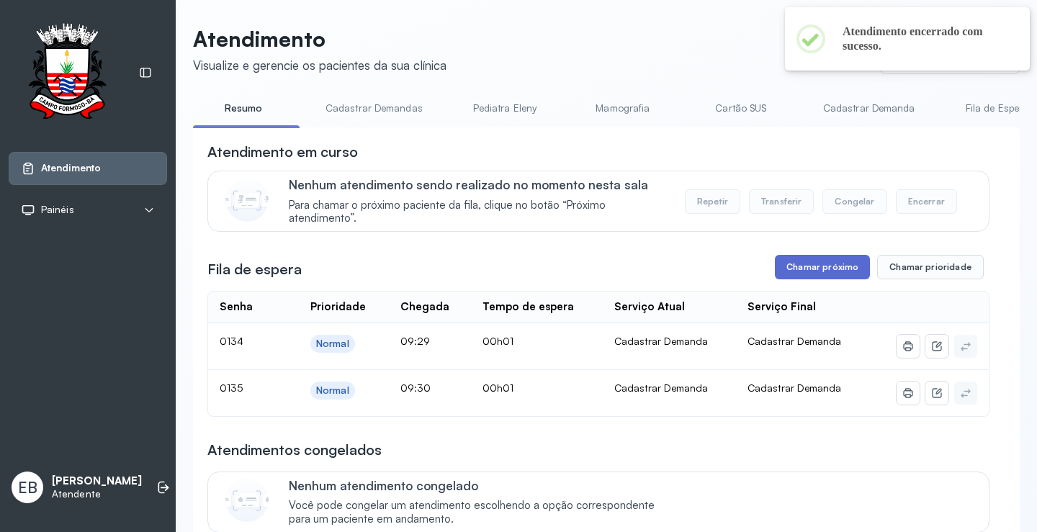
click at [822, 269] on button "Chamar próximo" at bounding box center [822, 267] width 95 height 24
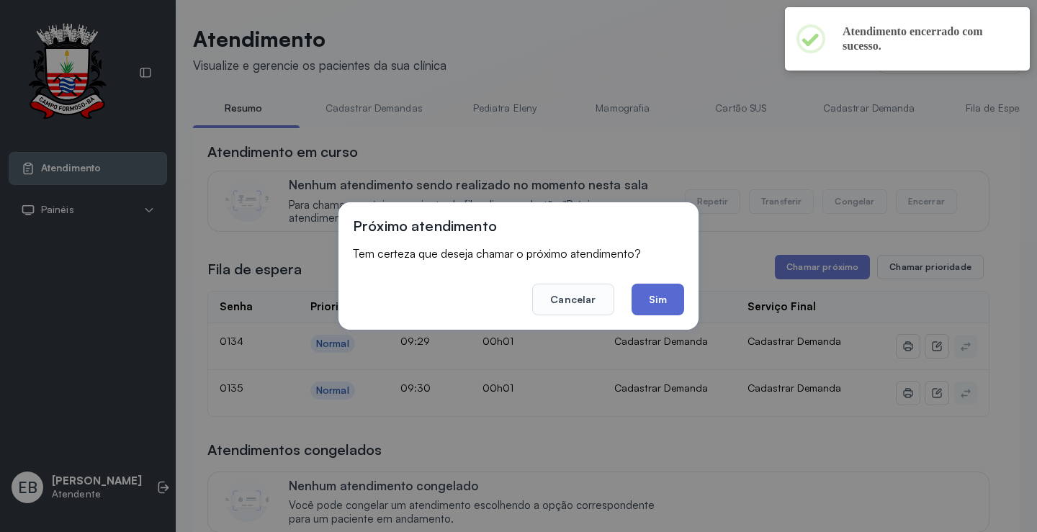
click at [661, 295] on button "Sim" at bounding box center [657, 300] width 53 height 32
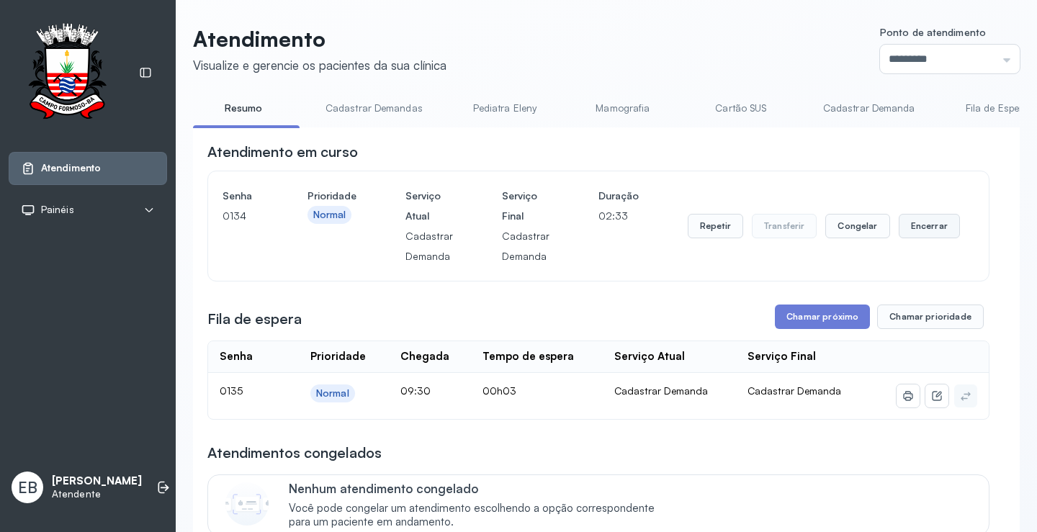
click at [922, 230] on button "Encerrar" at bounding box center [929, 226] width 61 height 24
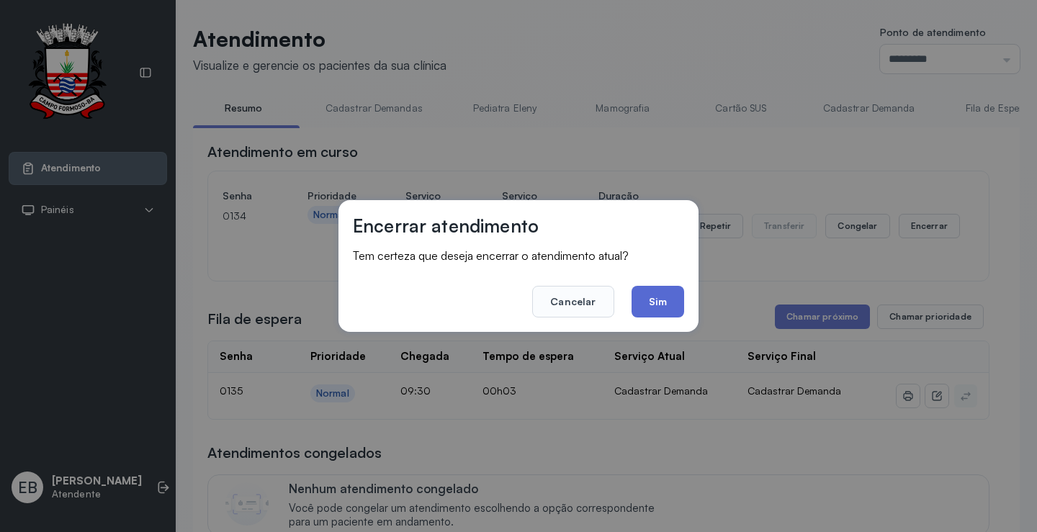
click at [657, 305] on button "Sim" at bounding box center [657, 302] width 53 height 32
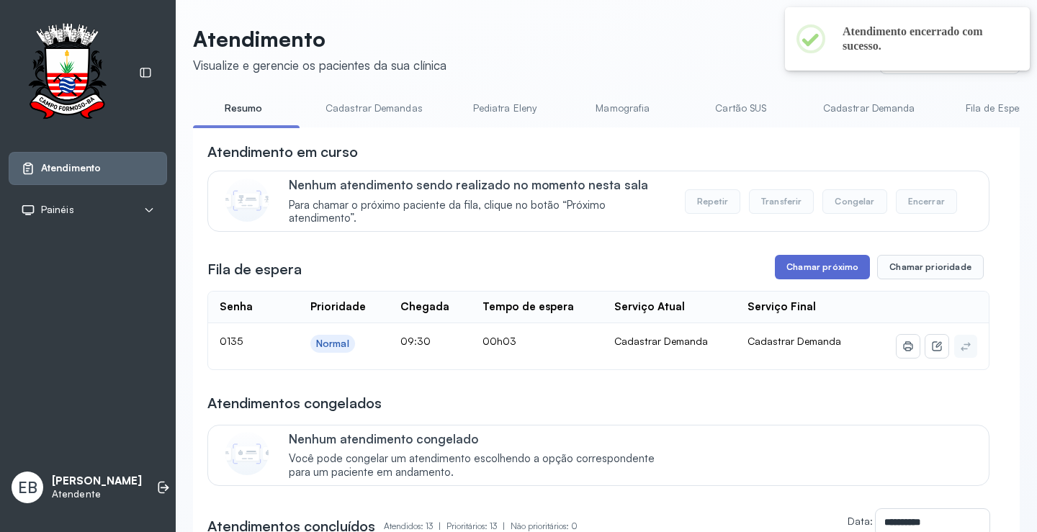
click at [791, 274] on button "Chamar próximo" at bounding box center [822, 267] width 95 height 24
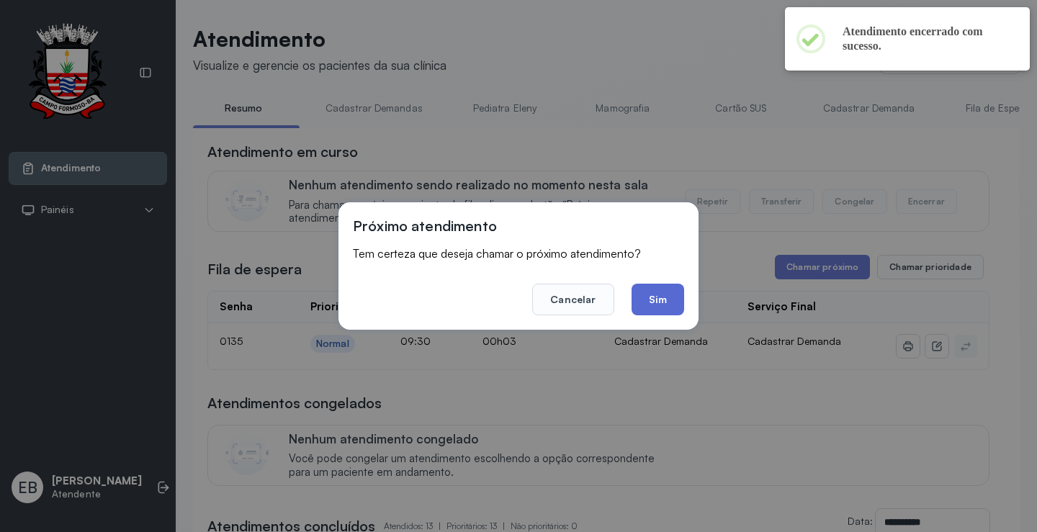
click at [664, 292] on button "Sim" at bounding box center [657, 300] width 53 height 32
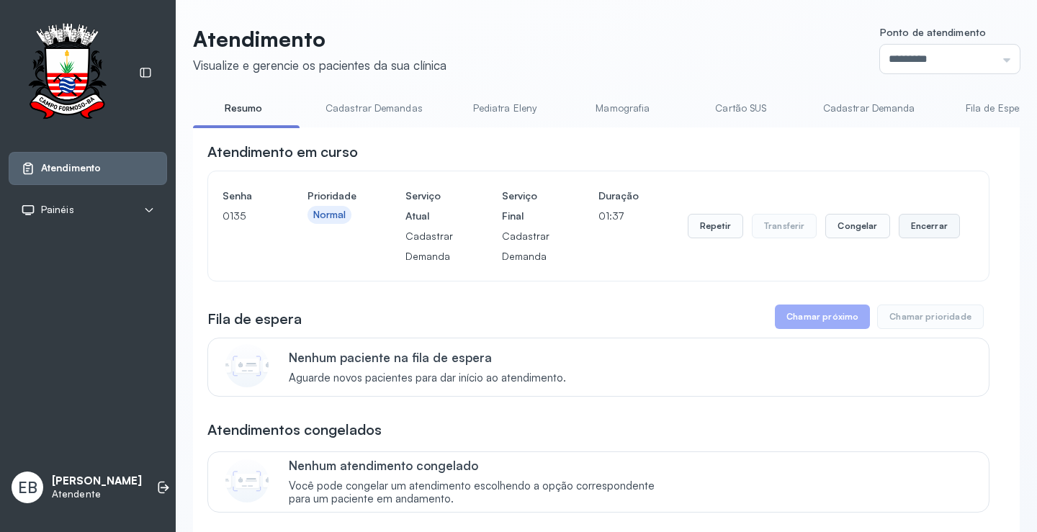
click at [932, 227] on button "Encerrar" at bounding box center [929, 226] width 61 height 24
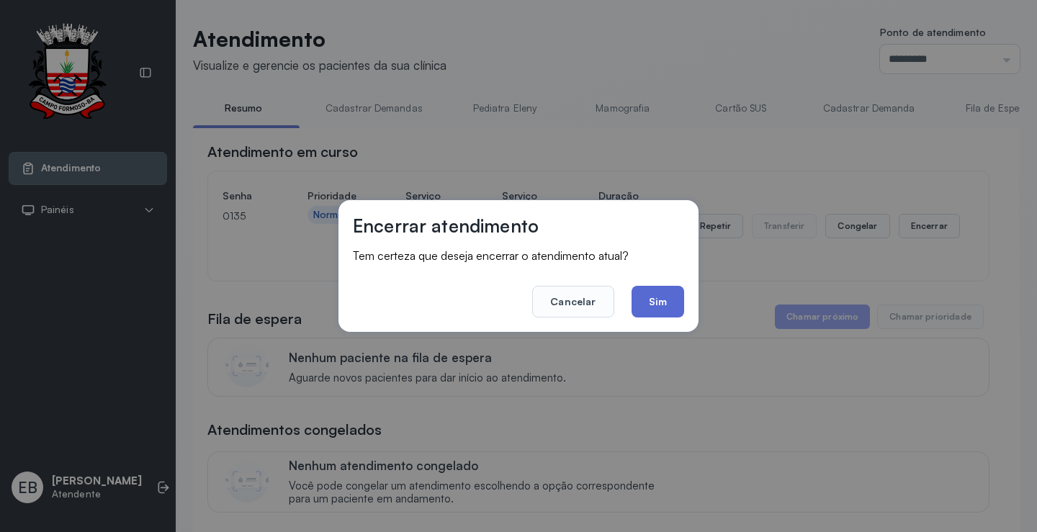
click at [663, 295] on button "Sim" at bounding box center [657, 302] width 53 height 32
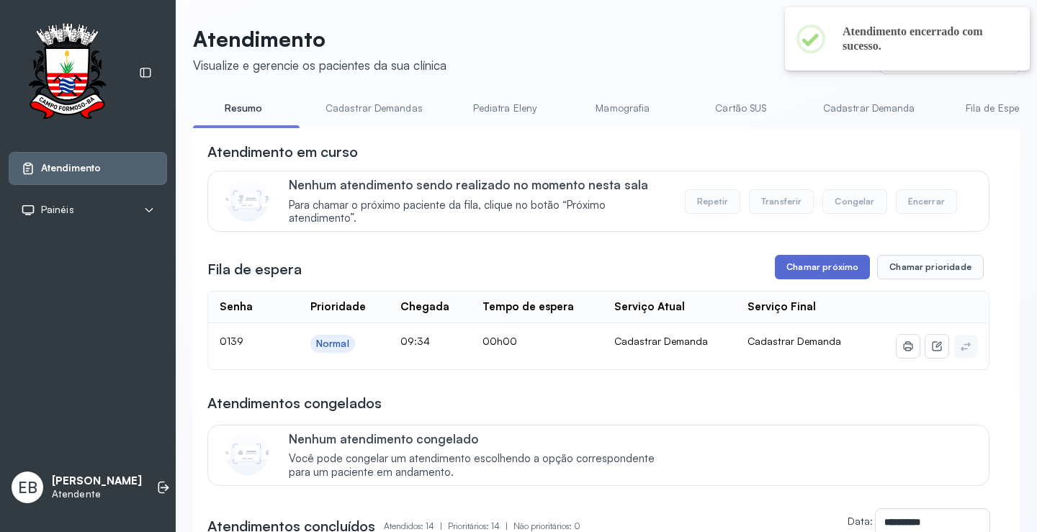
click at [801, 266] on button "Chamar próximo" at bounding box center [822, 267] width 95 height 24
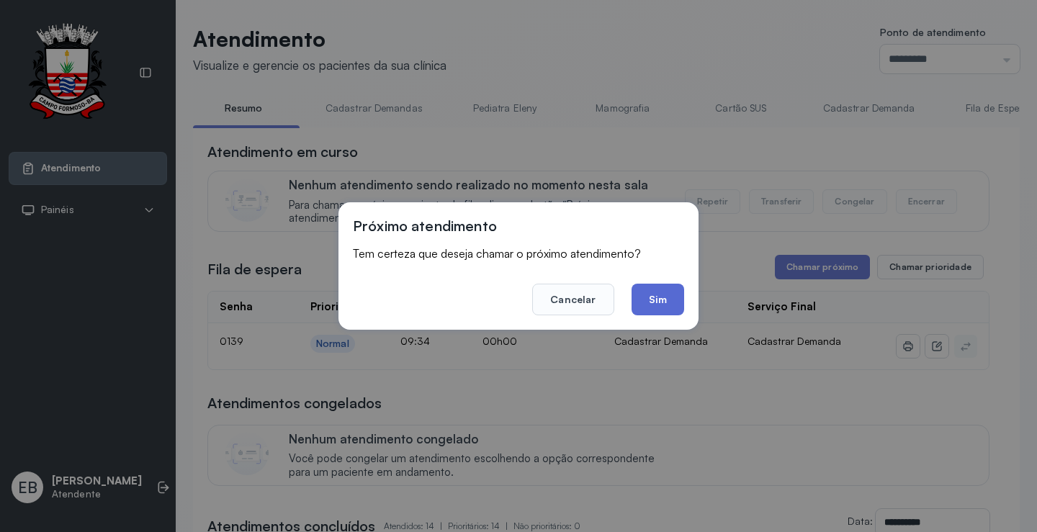
click at [671, 302] on button "Sim" at bounding box center [657, 300] width 53 height 32
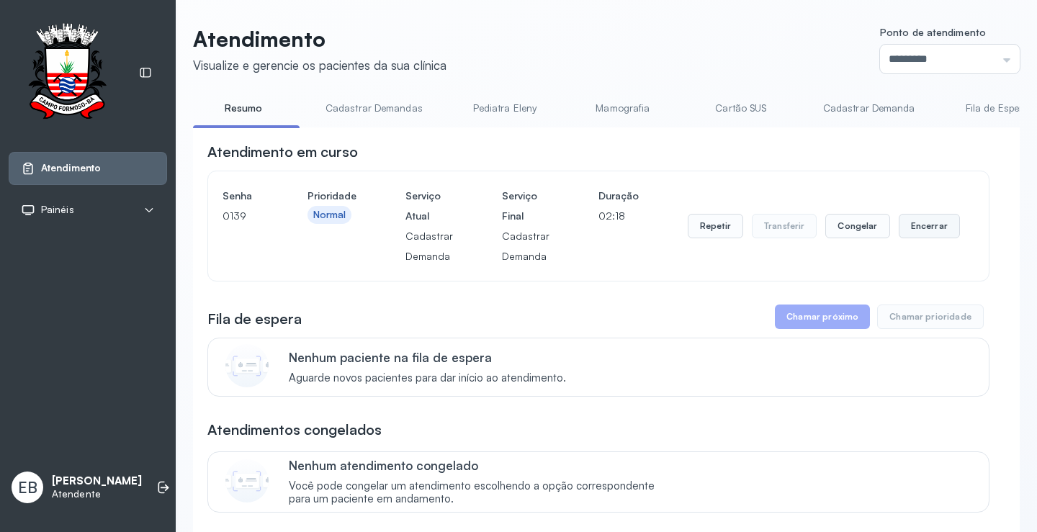
click at [919, 231] on button "Encerrar" at bounding box center [929, 226] width 61 height 24
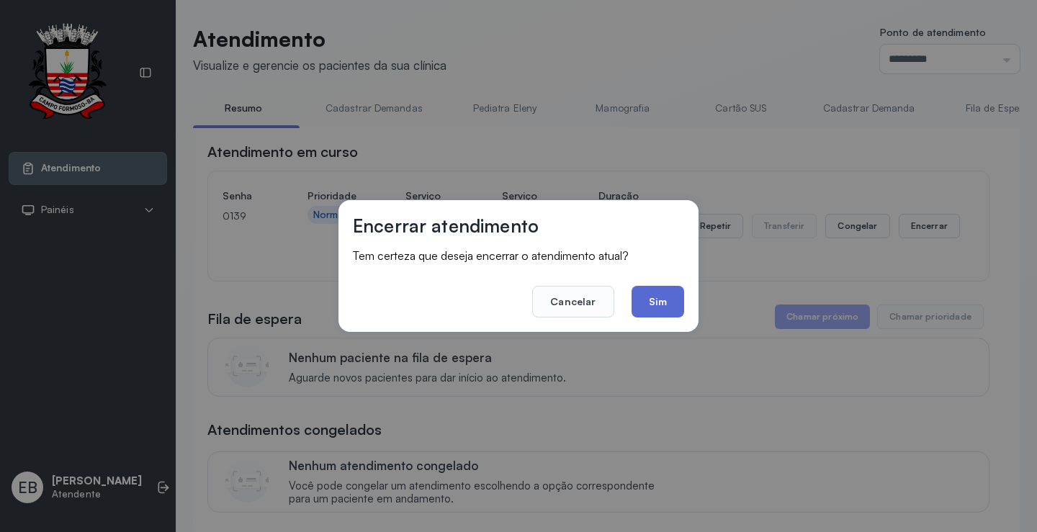
click at [649, 302] on button "Sim" at bounding box center [657, 302] width 53 height 32
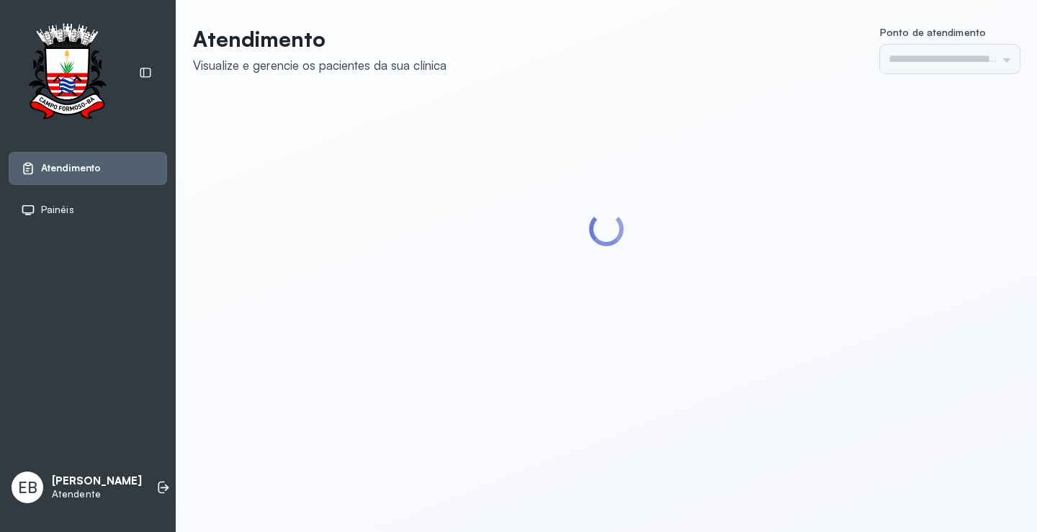
type input "*********"
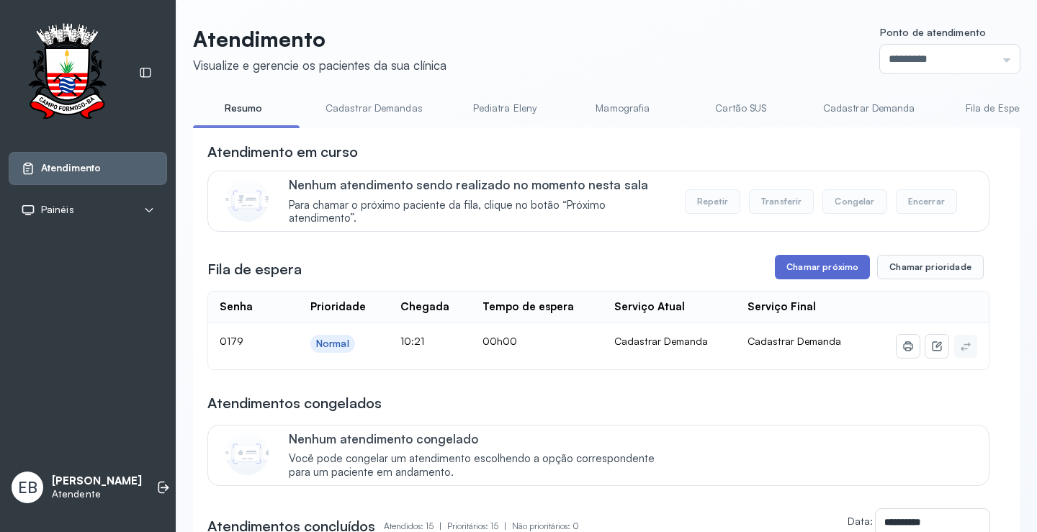
click at [822, 266] on button "Chamar próximo" at bounding box center [822, 267] width 95 height 24
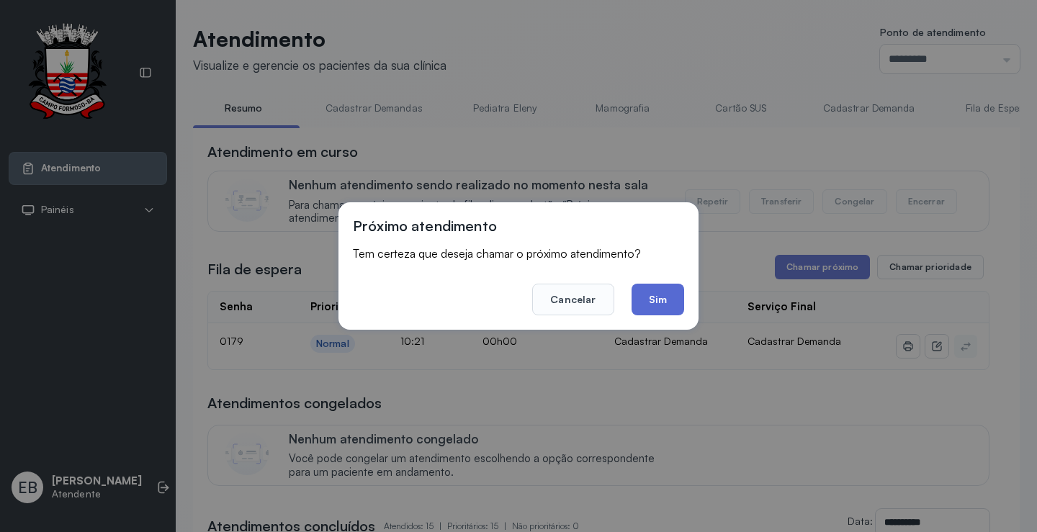
click at [678, 300] on button "Sim" at bounding box center [657, 300] width 53 height 32
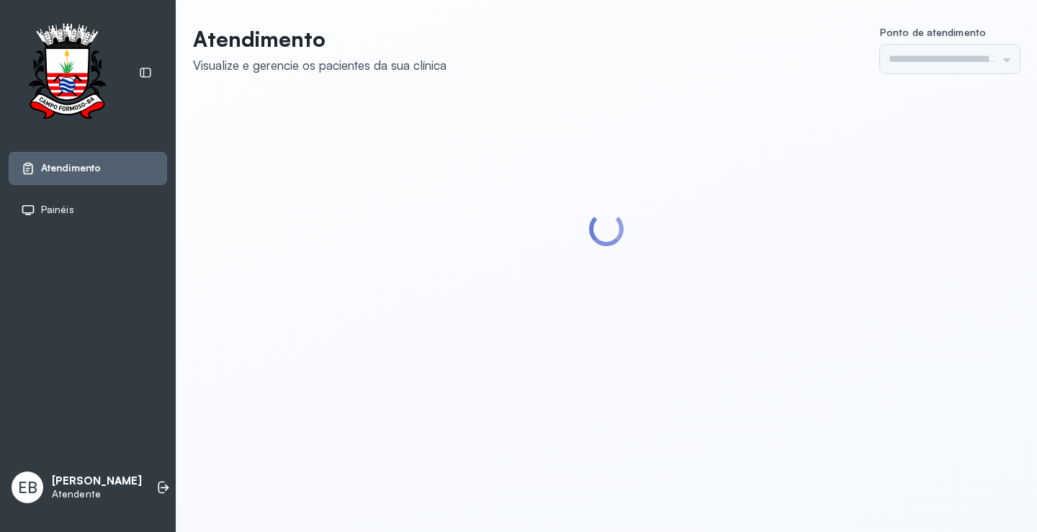
type input "*********"
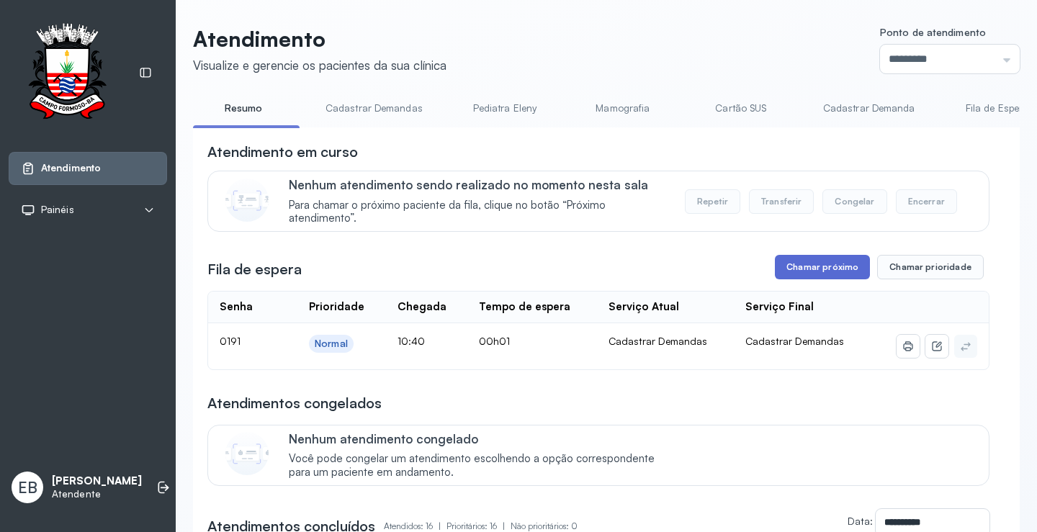
click at [807, 265] on button "Chamar próximo" at bounding box center [822, 267] width 95 height 24
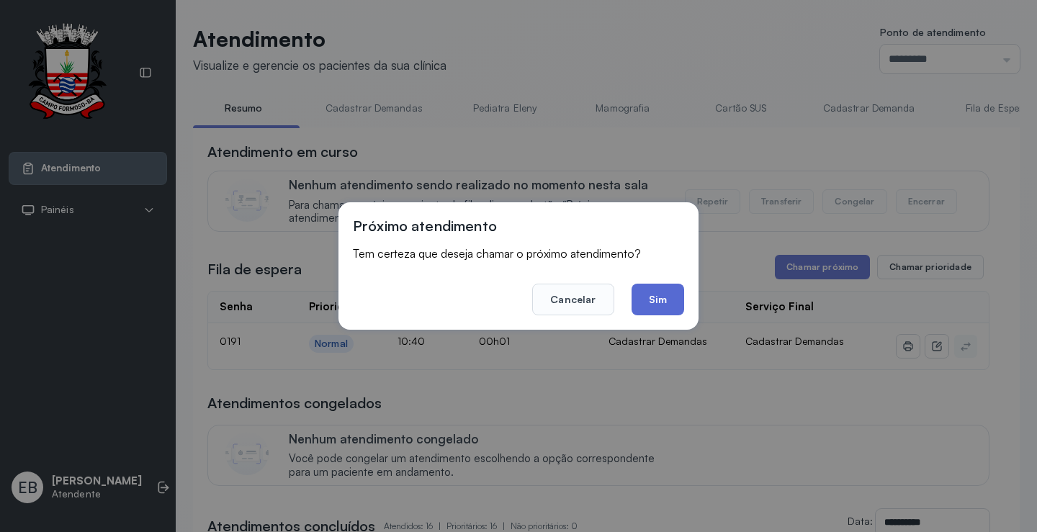
click at [665, 299] on button "Sim" at bounding box center [657, 300] width 53 height 32
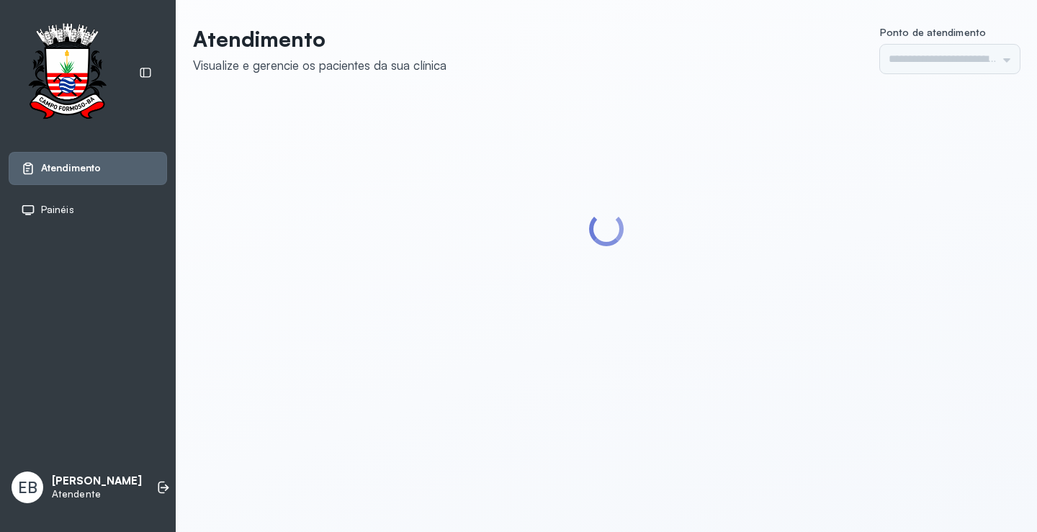
type input "*********"
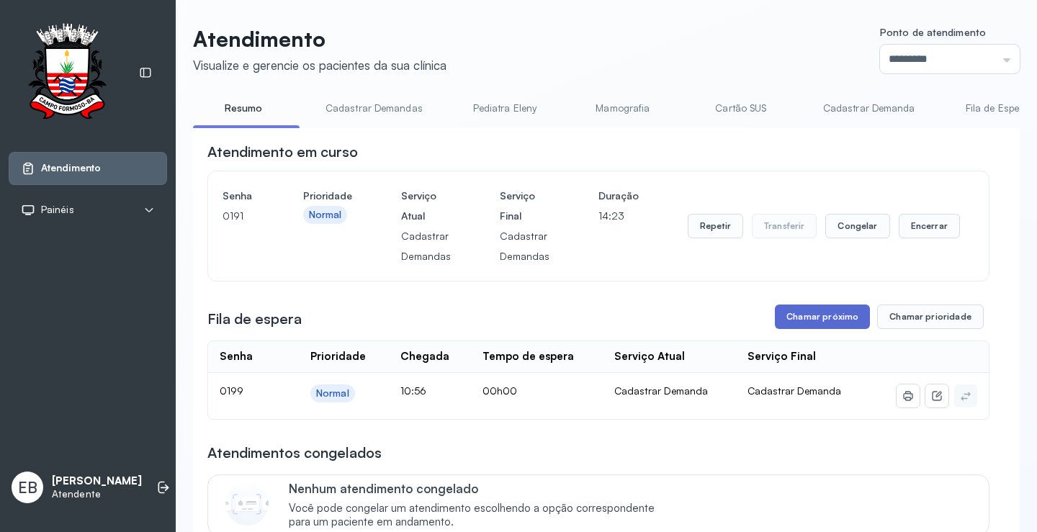
click at [820, 312] on button "Chamar próximo" at bounding box center [822, 317] width 95 height 24
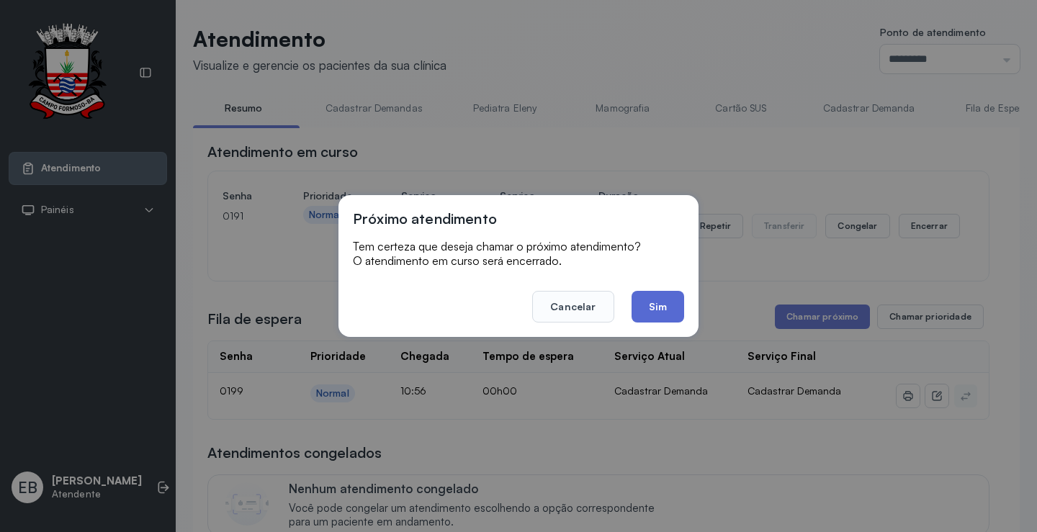
click at [671, 308] on button "Sim" at bounding box center [657, 307] width 53 height 32
